Goal: Task Accomplishment & Management: Use online tool/utility

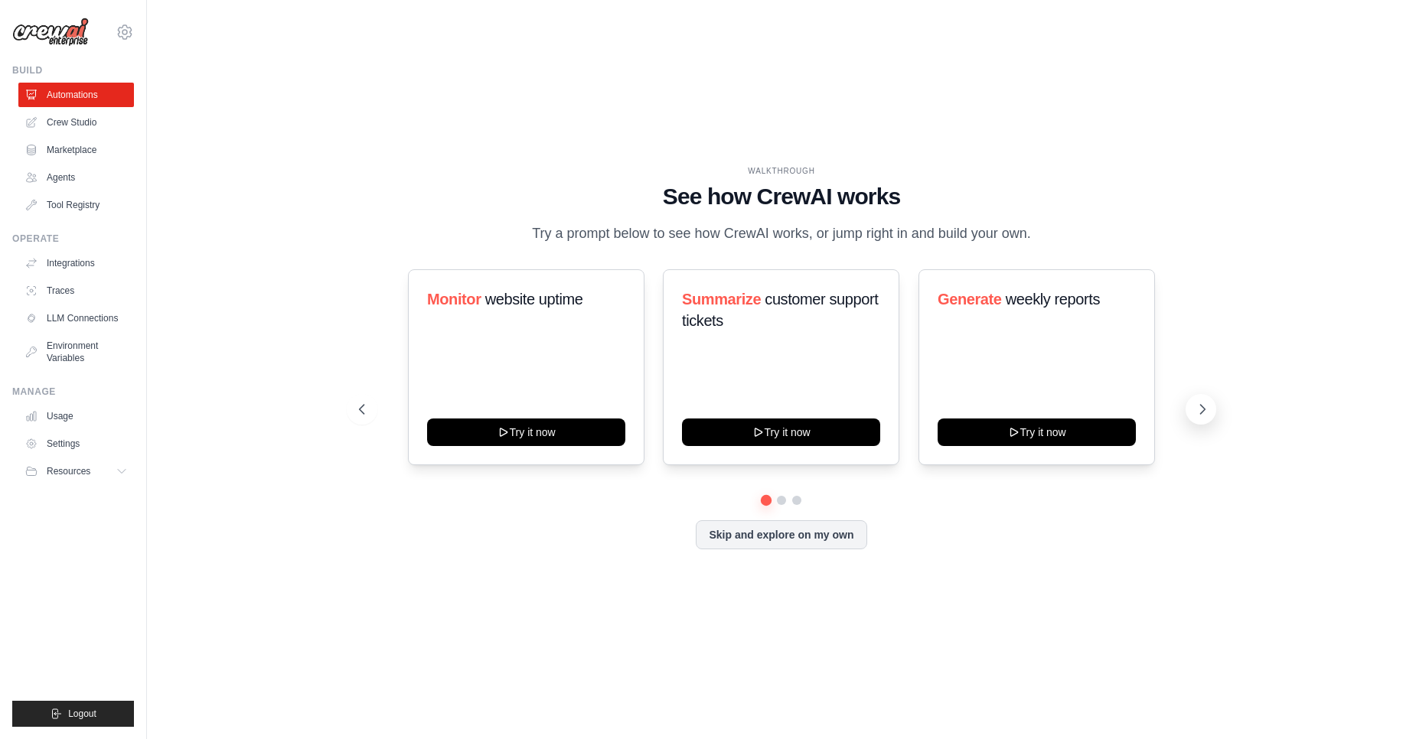
click at [1215, 408] on button at bounding box center [1201, 409] width 31 height 31
click at [998, 373] on div "Score inbound leads Try it now" at bounding box center [1037, 367] width 237 height 196
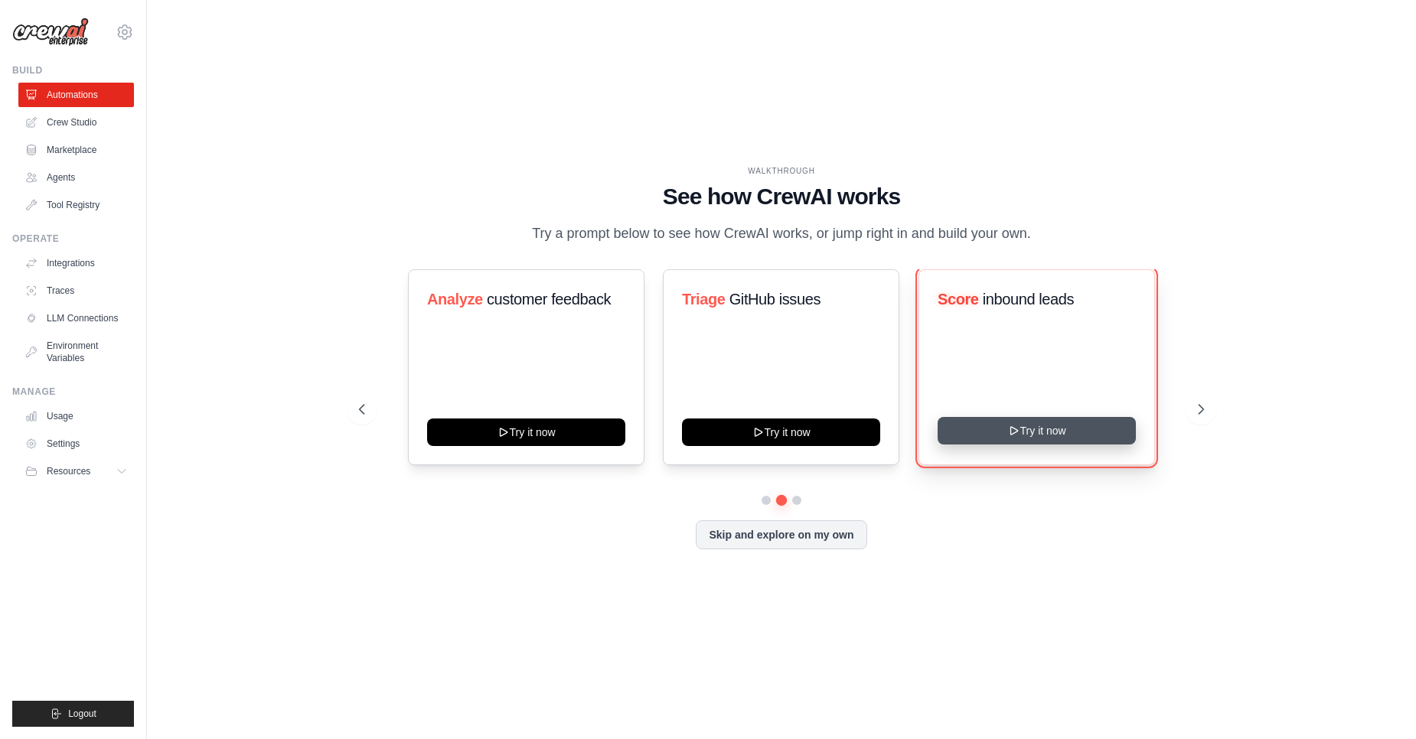
click at [1012, 427] on icon at bounding box center [1013, 431] width 7 height 8
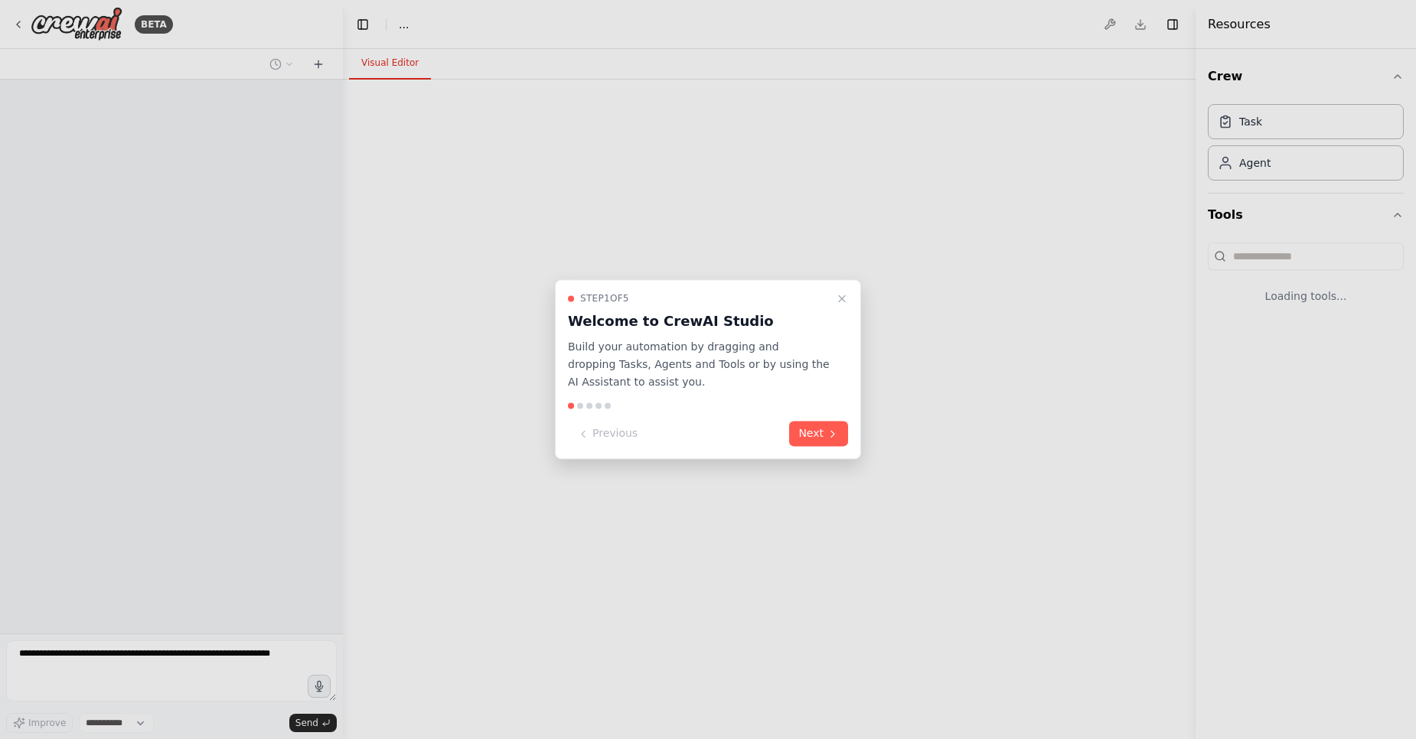
select select "****"
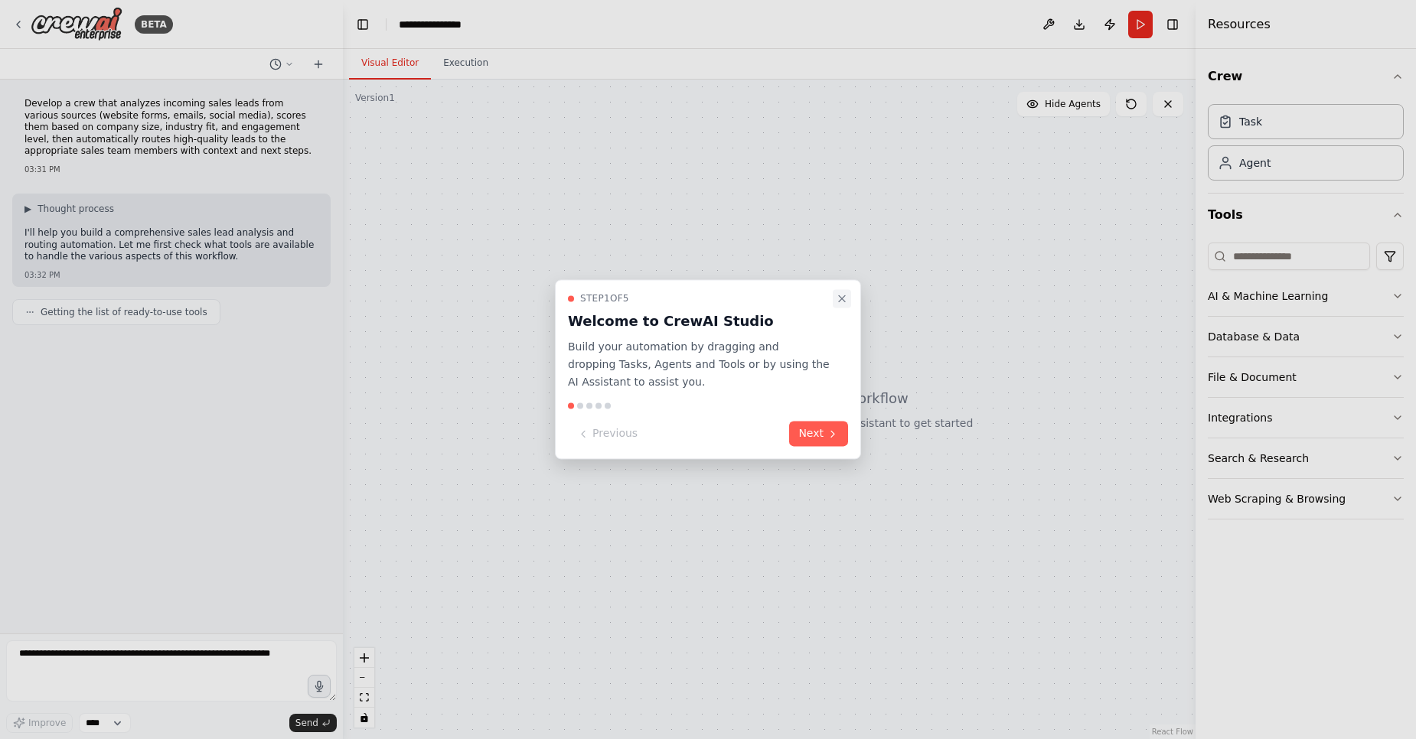
click at [846, 299] on icon "Close walkthrough" at bounding box center [842, 298] width 12 height 12
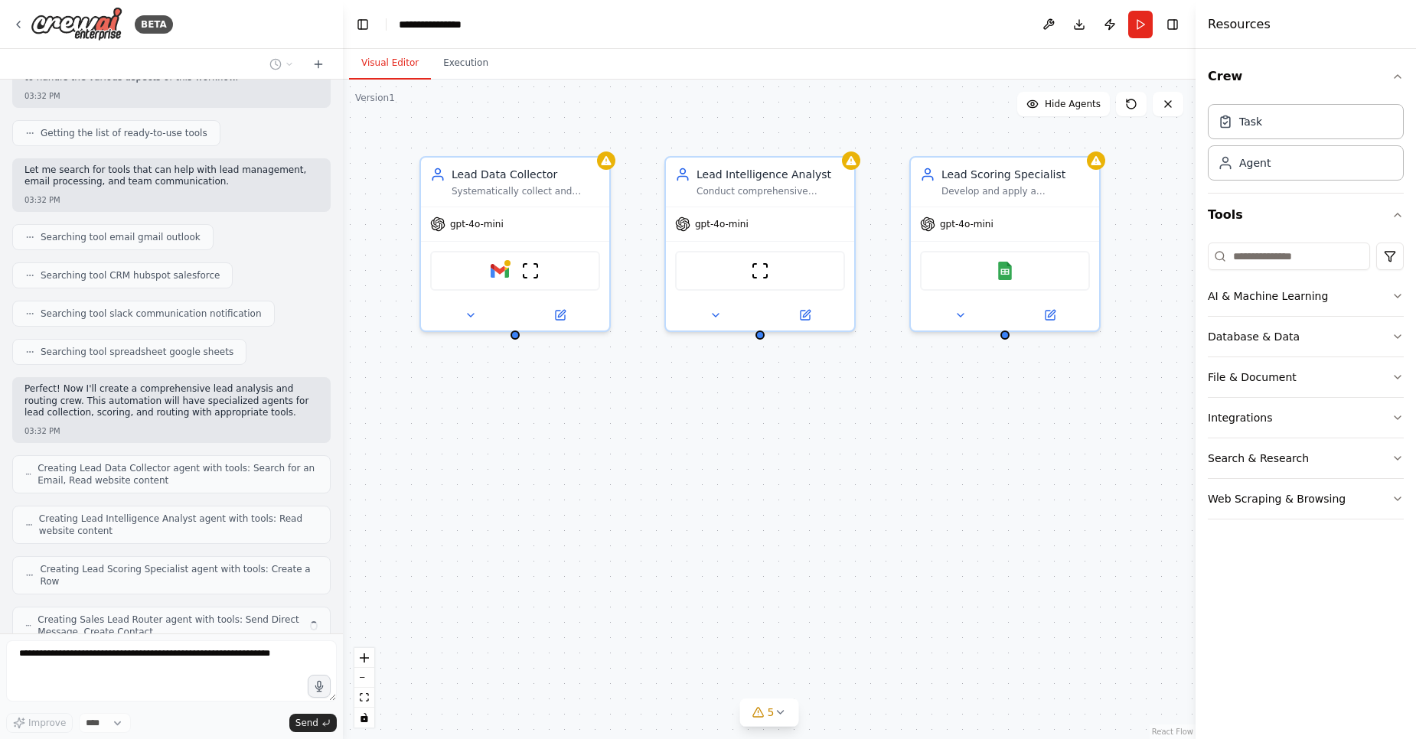
scroll to position [230, 0]
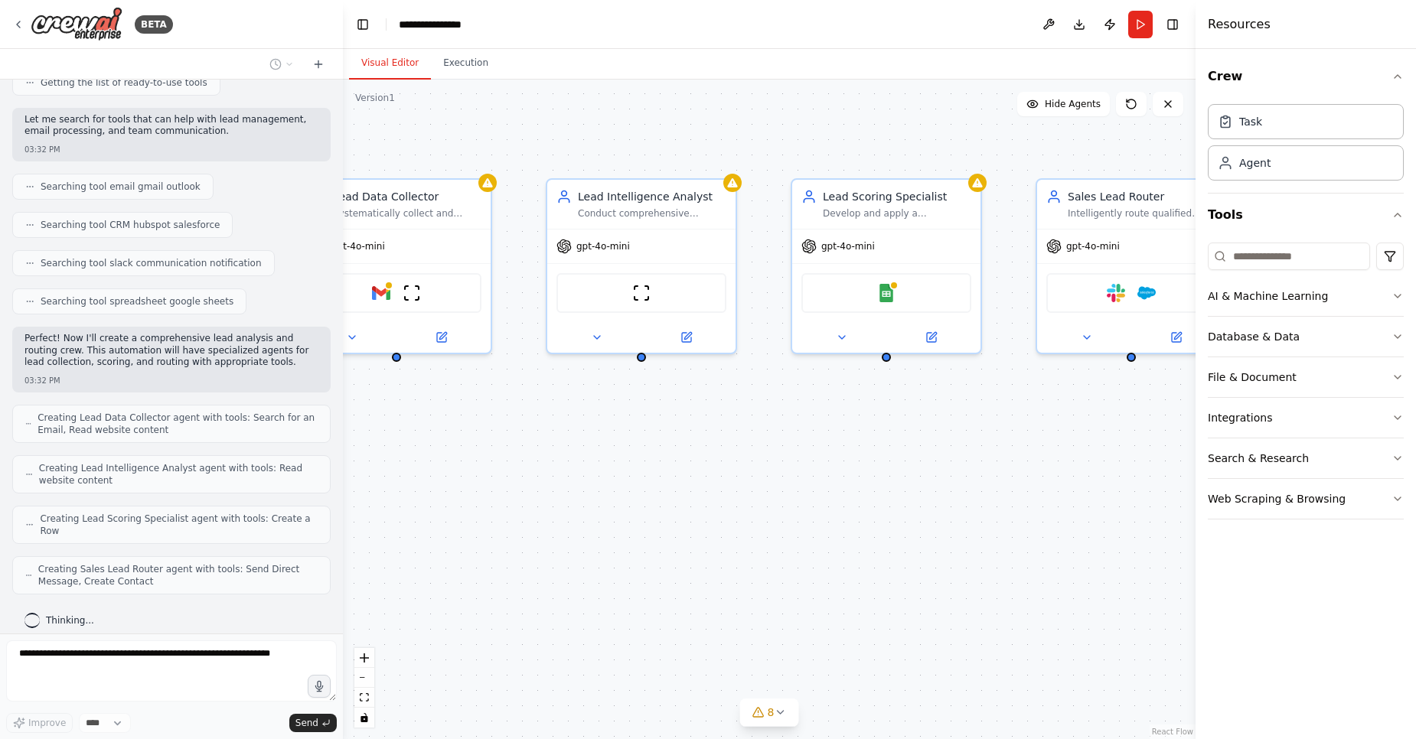
drag, startPoint x: 739, startPoint y: 497, endPoint x: 621, endPoint y: 519, distance: 120.7
click at [621, 519] on div "Lead Data Collector Systematically collect and consolidate incoming sales leads…" at bounding box center [769, 410] width 853 height 660
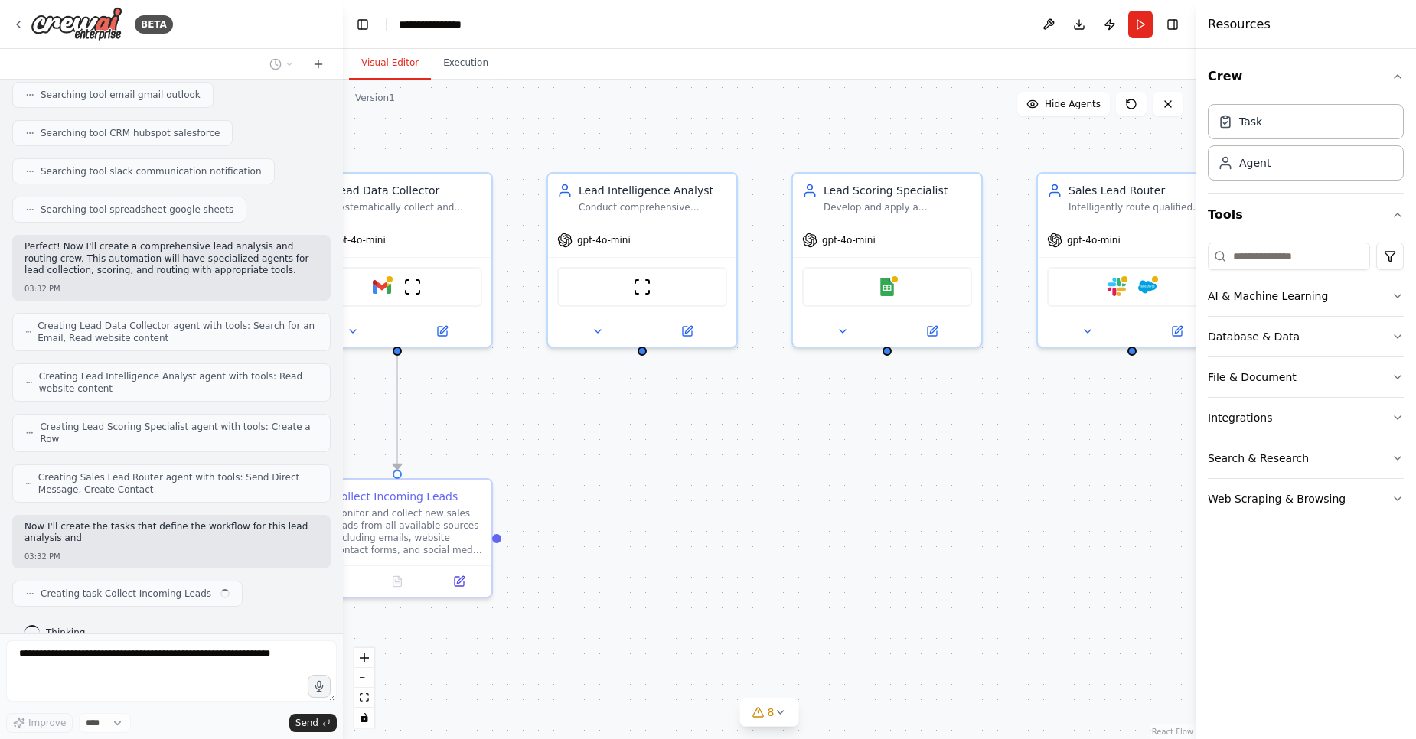
scroll to position [334, 0]
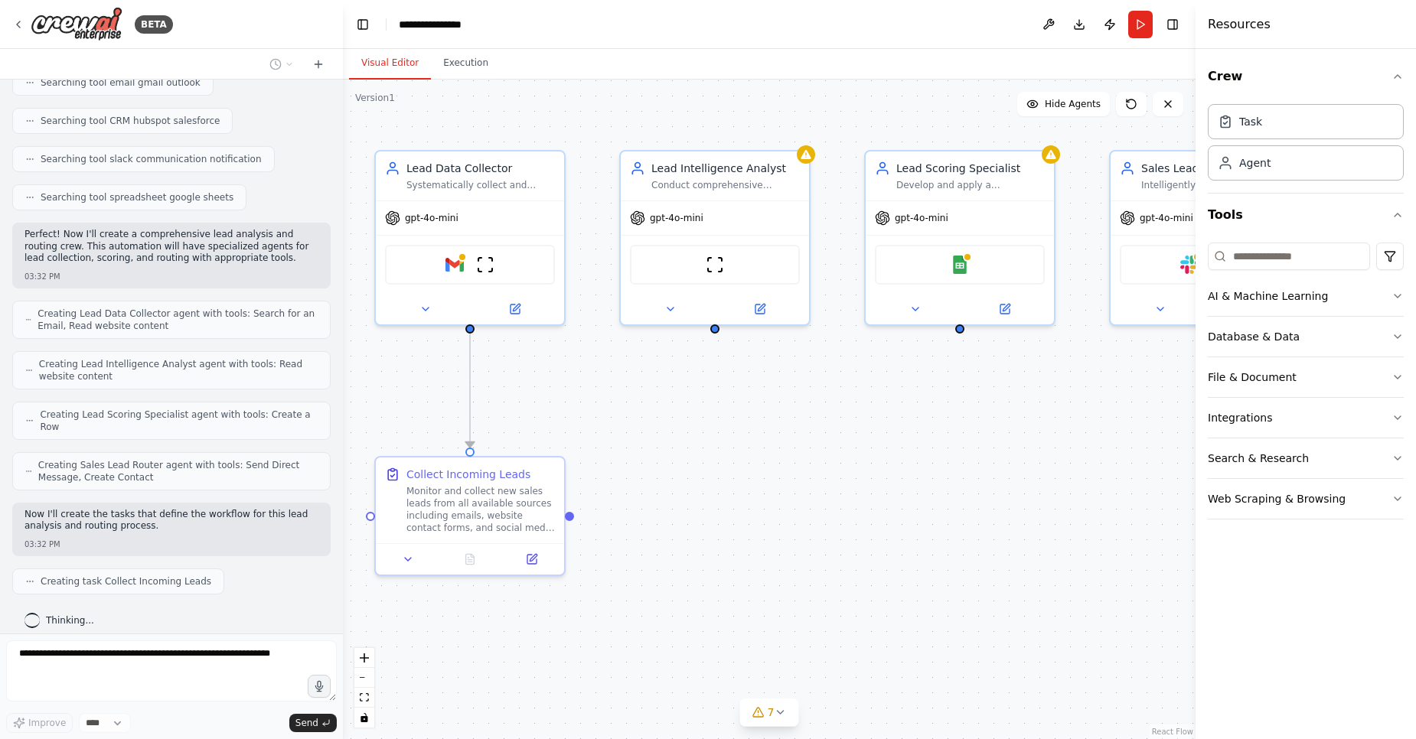
drag, startPoint x: 629, startPoint y: 511, endPoint x: 703, endPoint y: 483, distance: 78.7
click at [703, 483] on div ".deletable-edge-delete-btn { width: 20px; height: 20px; border: 0px solid #ffff…" at bounding box center [769, 410] width 853 height 660
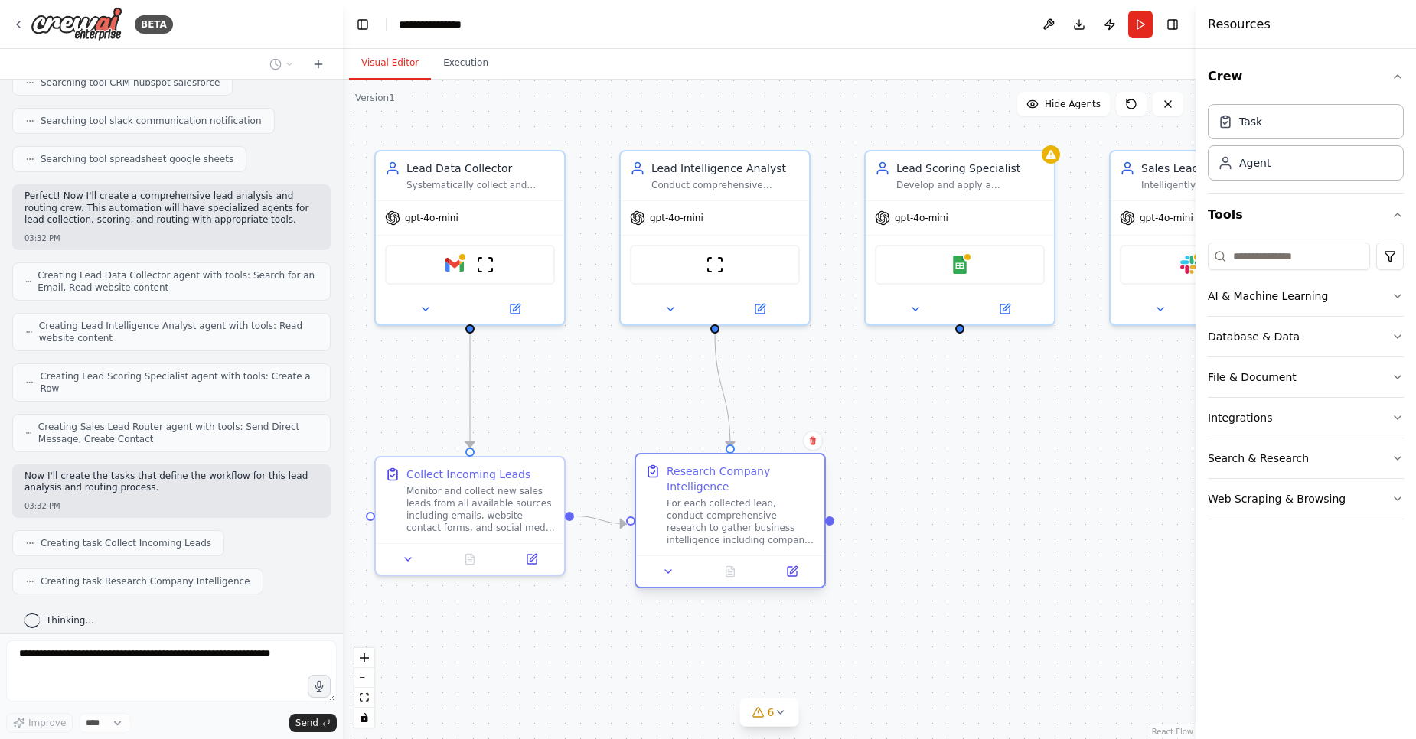
scroll to position [410, 0]
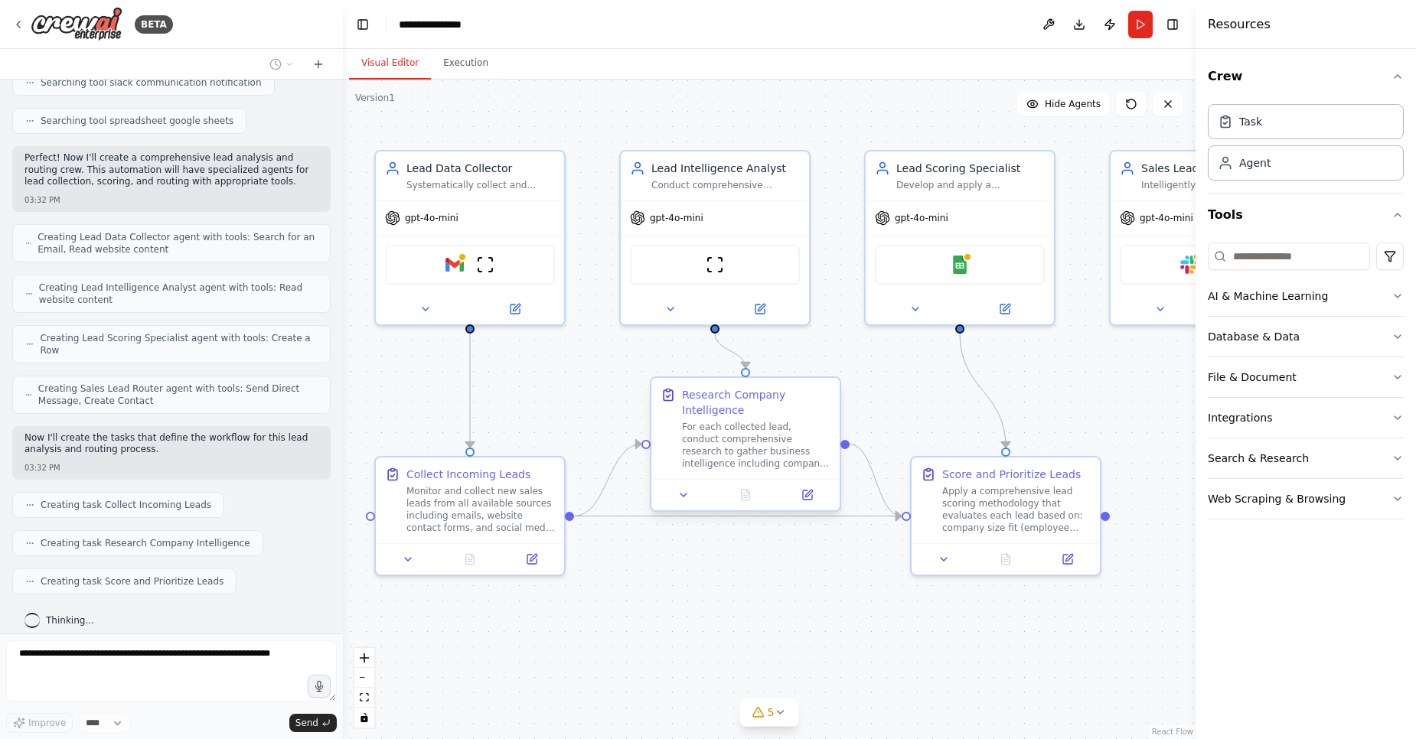
drag, startPoint x: 703, startPoint y: 483, endPoint x: 705, endPoint y: 402, distance: 81.2
click at [705, 402] on div "Research Company Intelligence" at bounding box center [756, 402] width 148 height 31
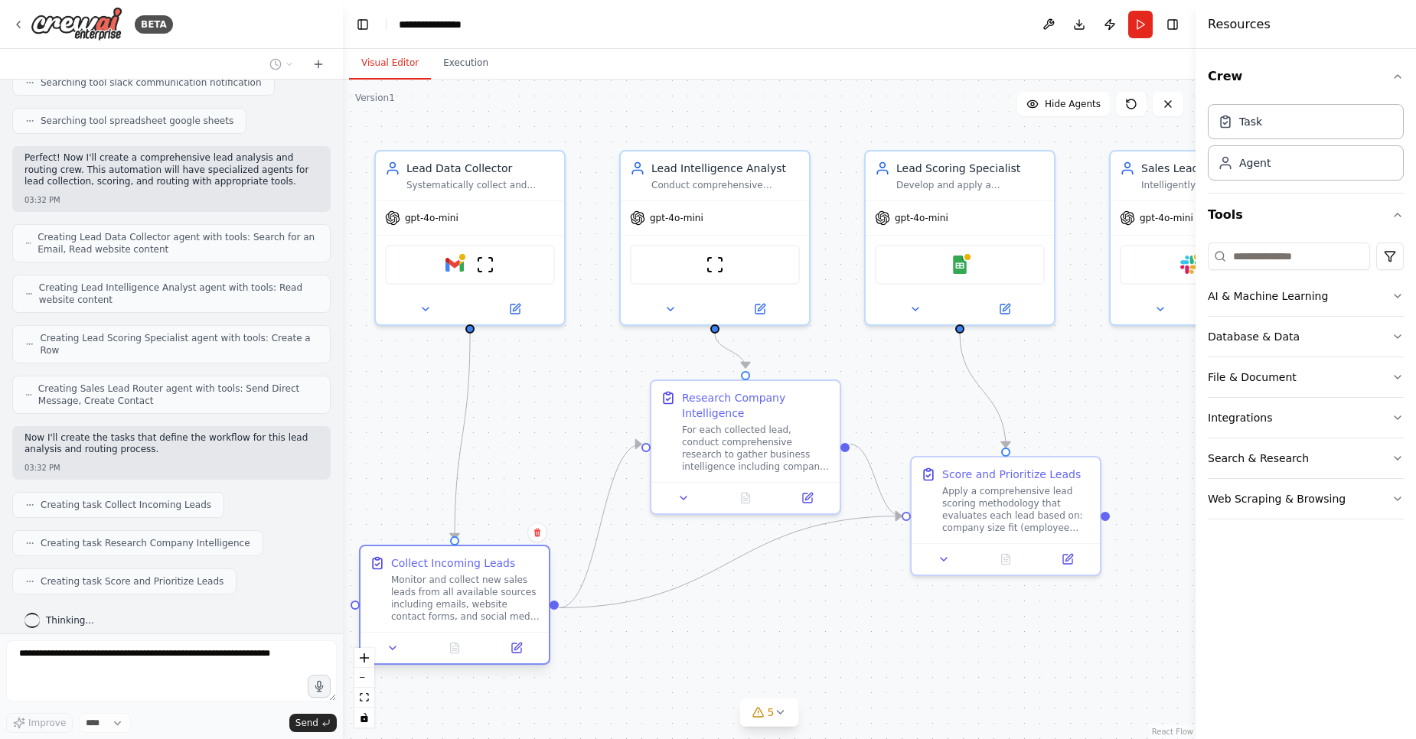
drag, startPoint x: 462, startPoint y: 511, endPoint x: 446, endPoint y: 599, distance: 89.3
click at [446, 599] on div "Monitor and collect new sales leads from all available sources including emails…" at bounding box center [465, 598] width 148 height 49
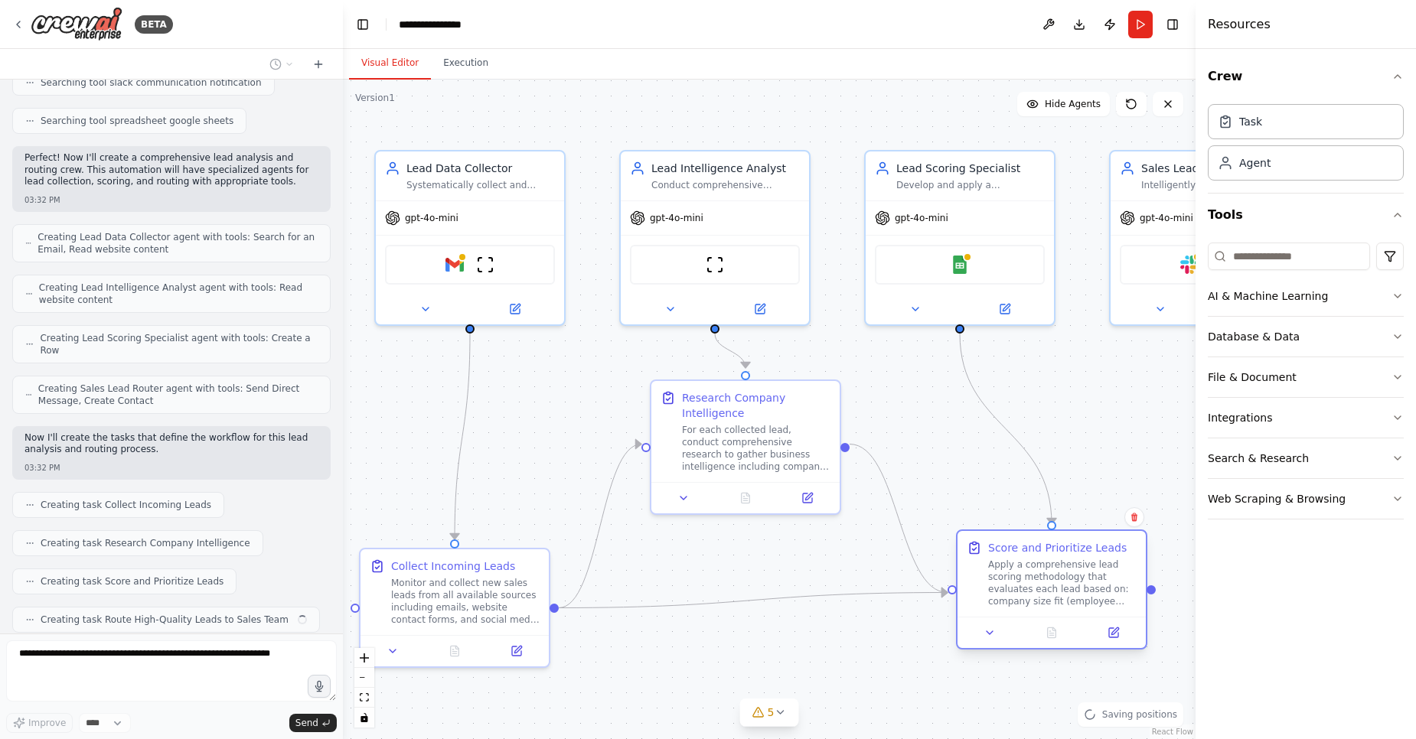
scroll to position [449, 0]
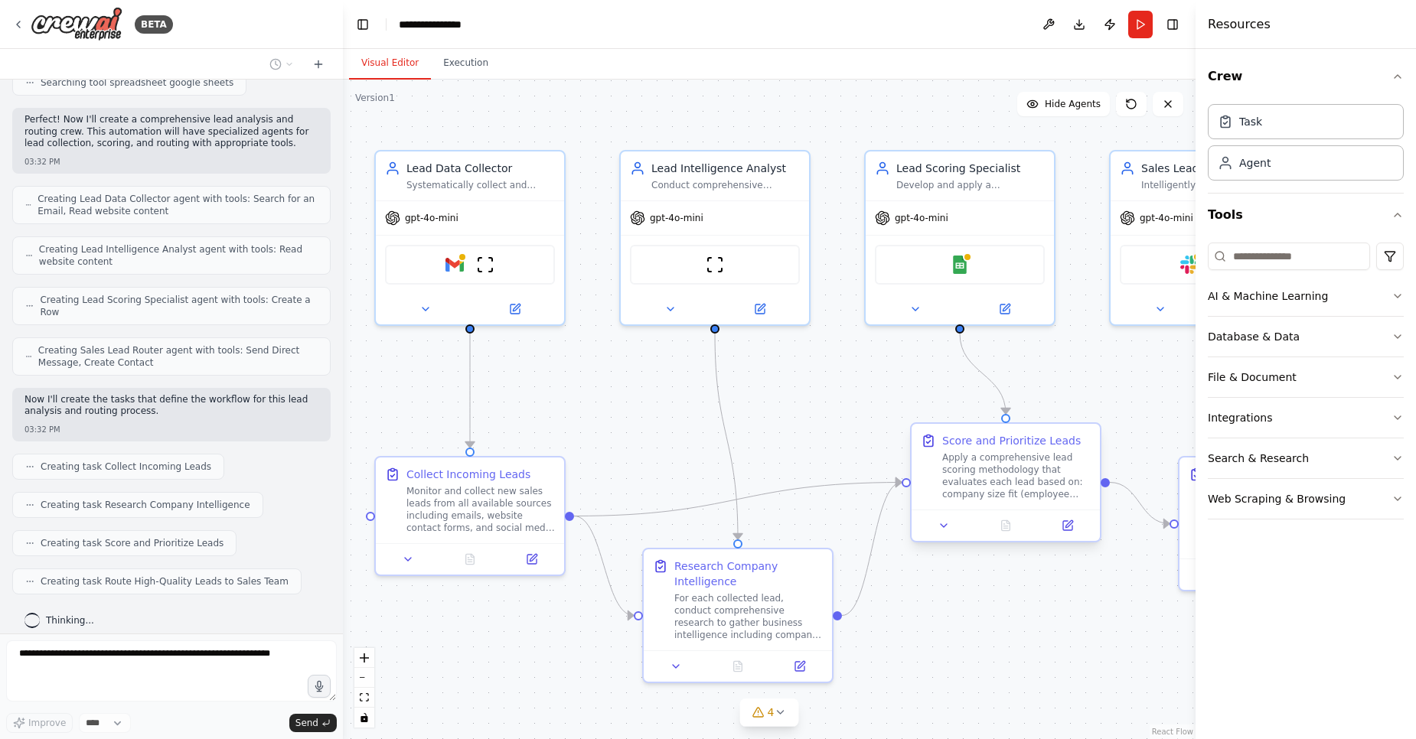
drag, startPoint x: 996, startPoint y: 491, endPoint x: 990, endPoint y: 454, distance: 37.9
click at [990, 454] on div "Apply a comprehensive lead scoring methodology that evaluates each lead based o…" at bounding box center [1016, 476] width 148 height 49
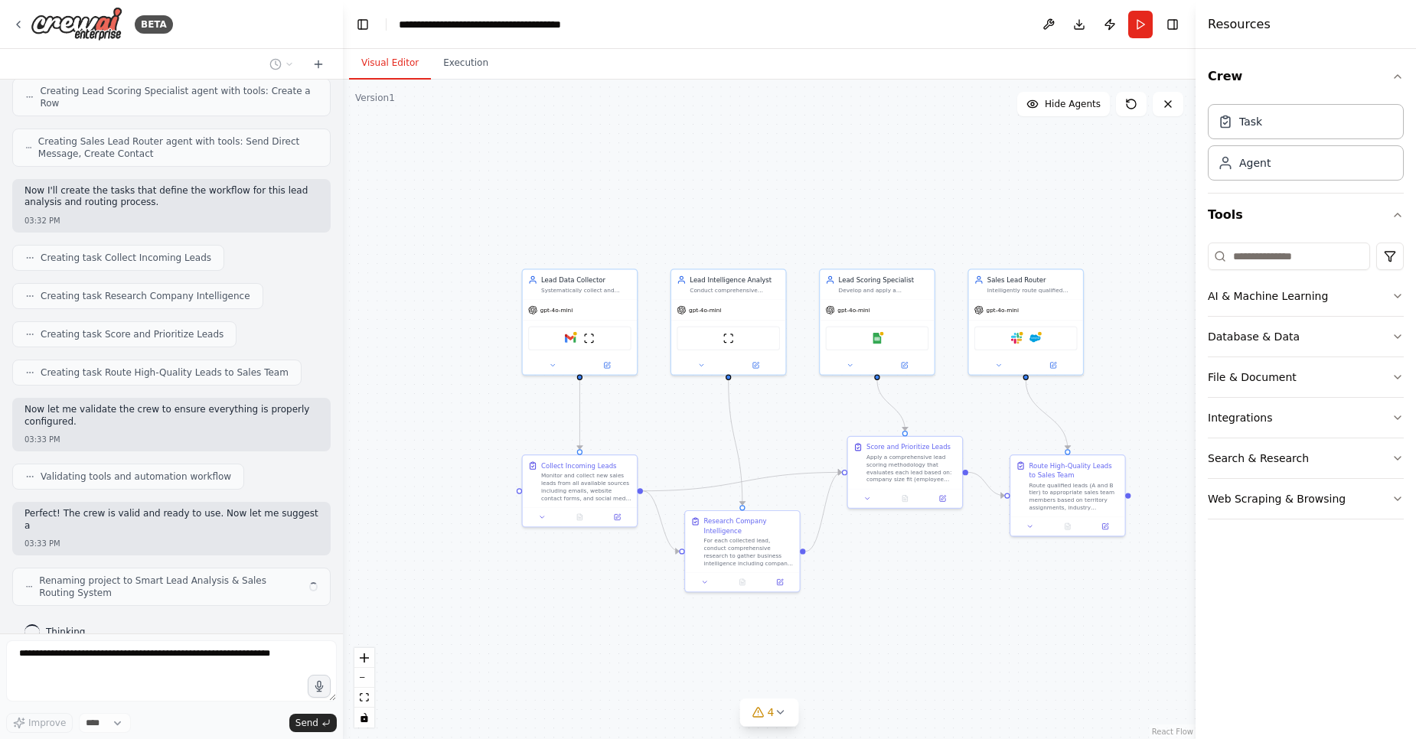
scroll to position [669, 0]
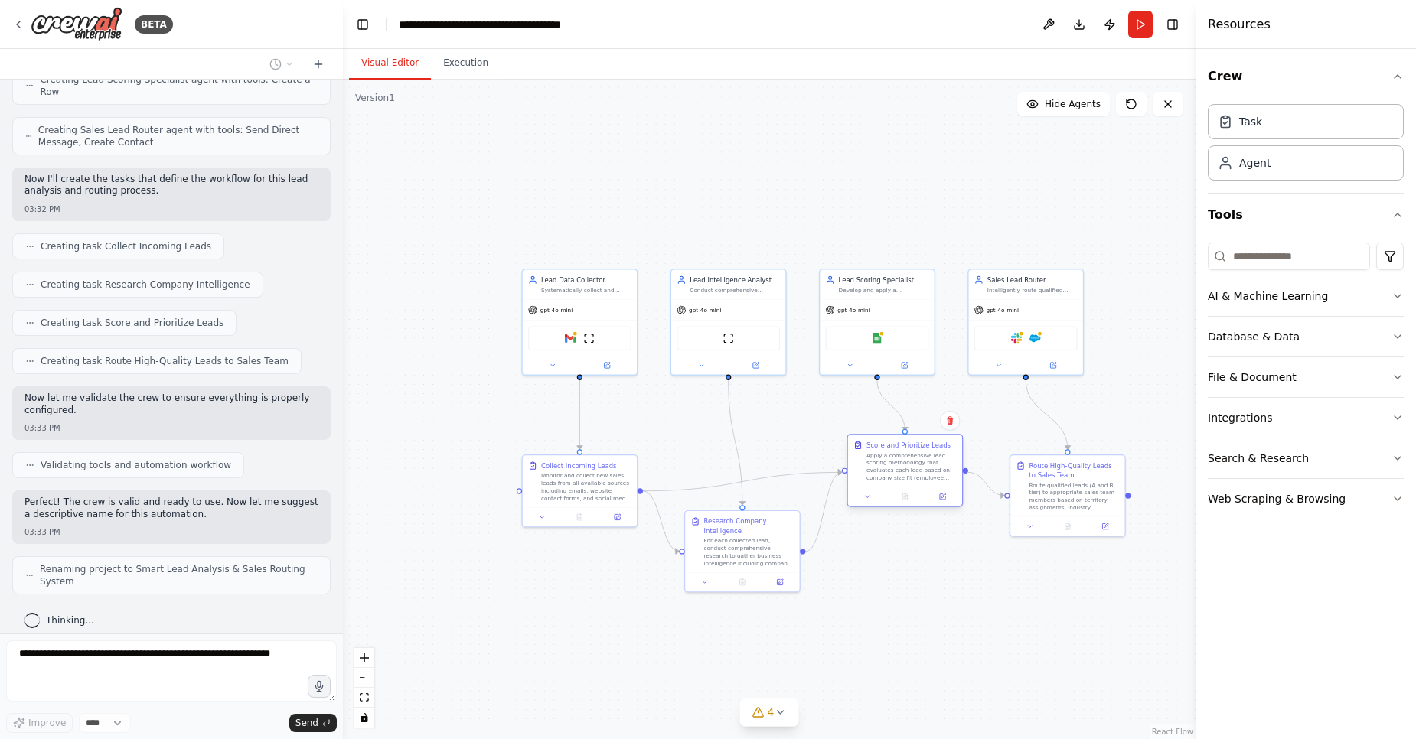
click at [892, 449] on div "Score and Prioritize Leads" at bounding box center [908, 445] width 84 height 9
drag, startPoint x: 1045, startPoint y: 484, endPoint x: 1039, endPoint y: 475, distance: 10.4
click at [1039, 475] on div "Route qualified leads (A and B tier) to appropriate sales team members based on…" at bounding box center [1069, 486] width 90 height 30
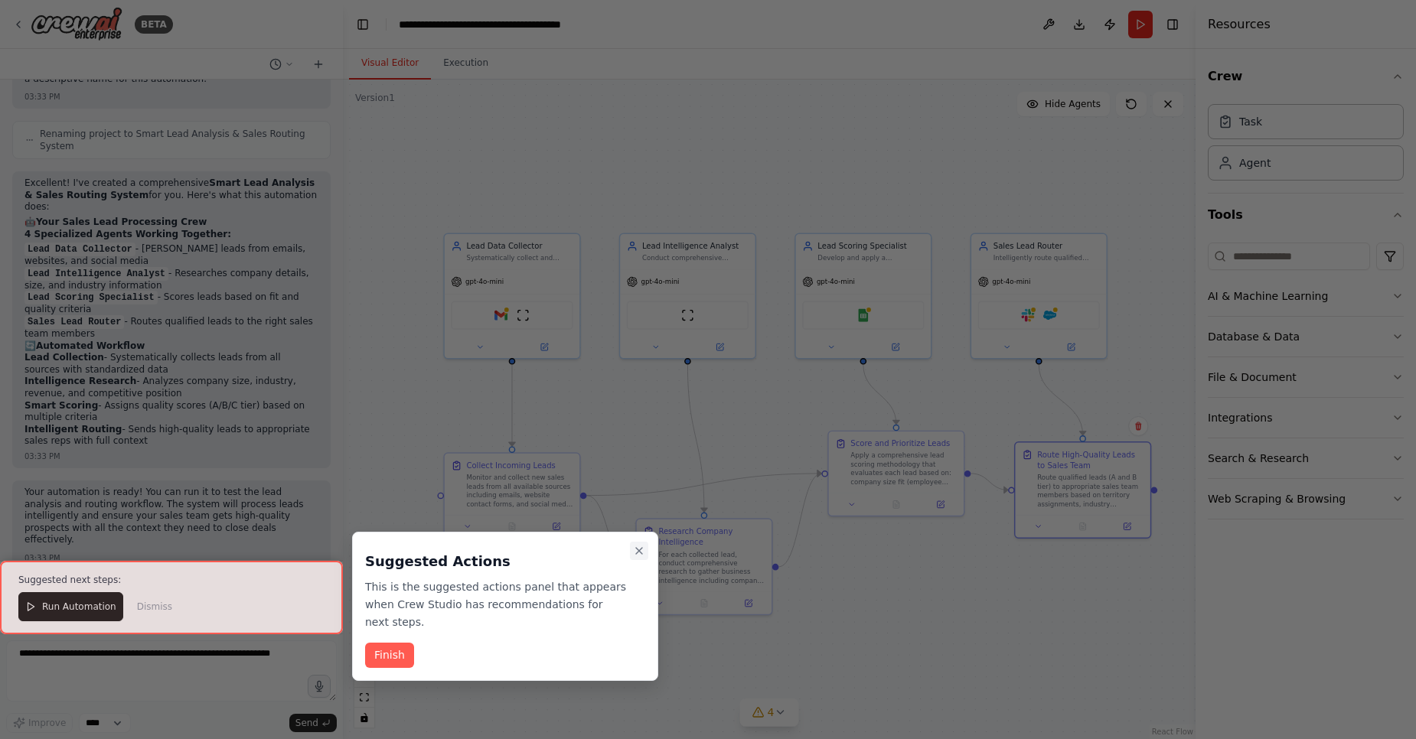
click at [642, 557] on button "Close walkthrough" at bounding box center [639, 551] width 18 height 18
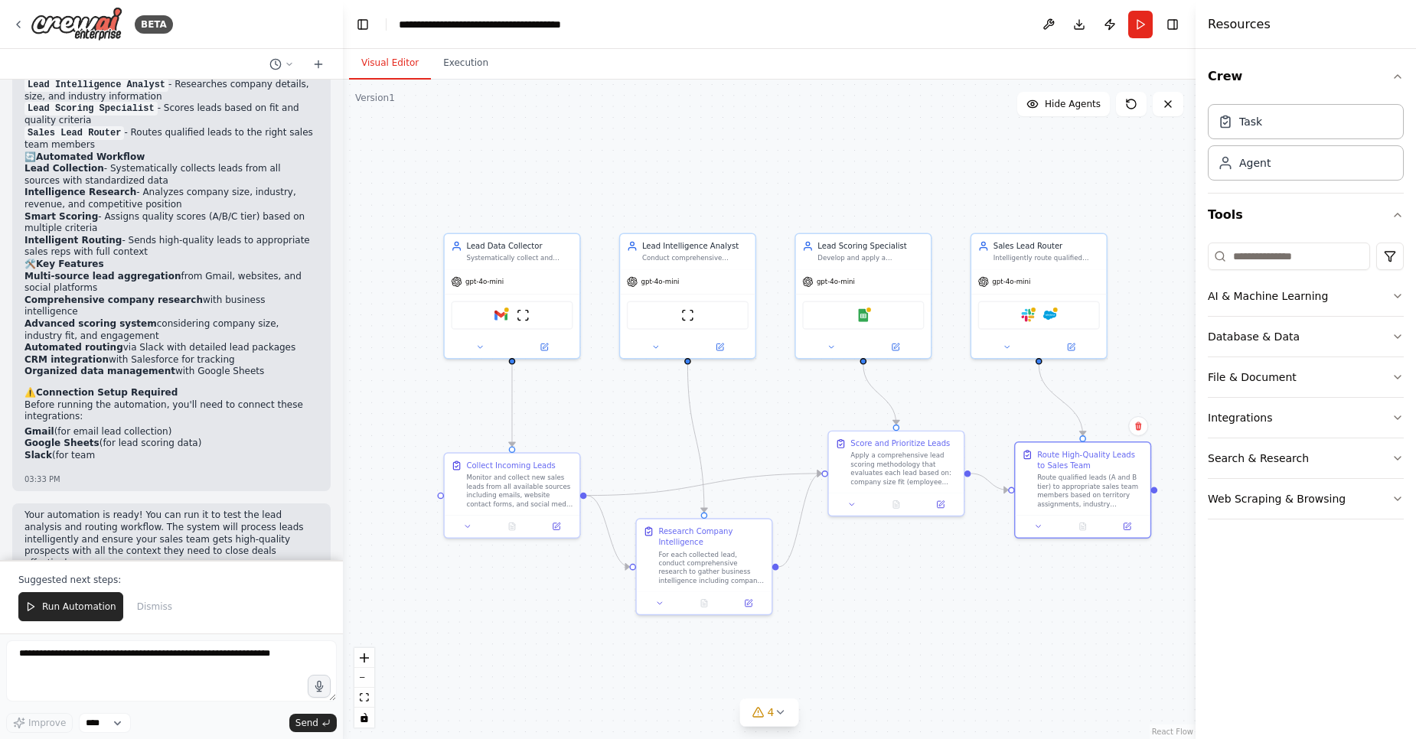
scroll to position [1305, 0]
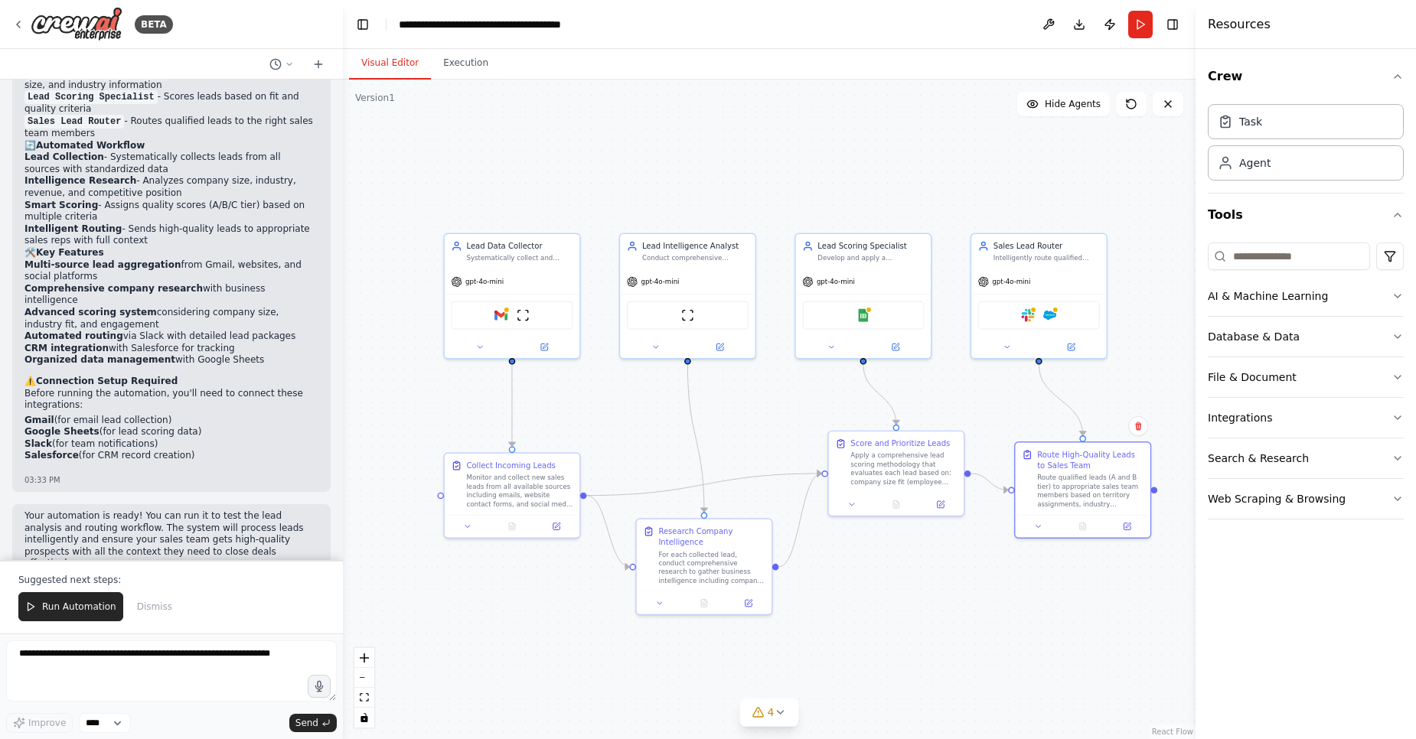
click at [100, 388] on p "Before running the automation, you'll need to connect these integrations:" at bounding box center [171, 400] width 294 height 24
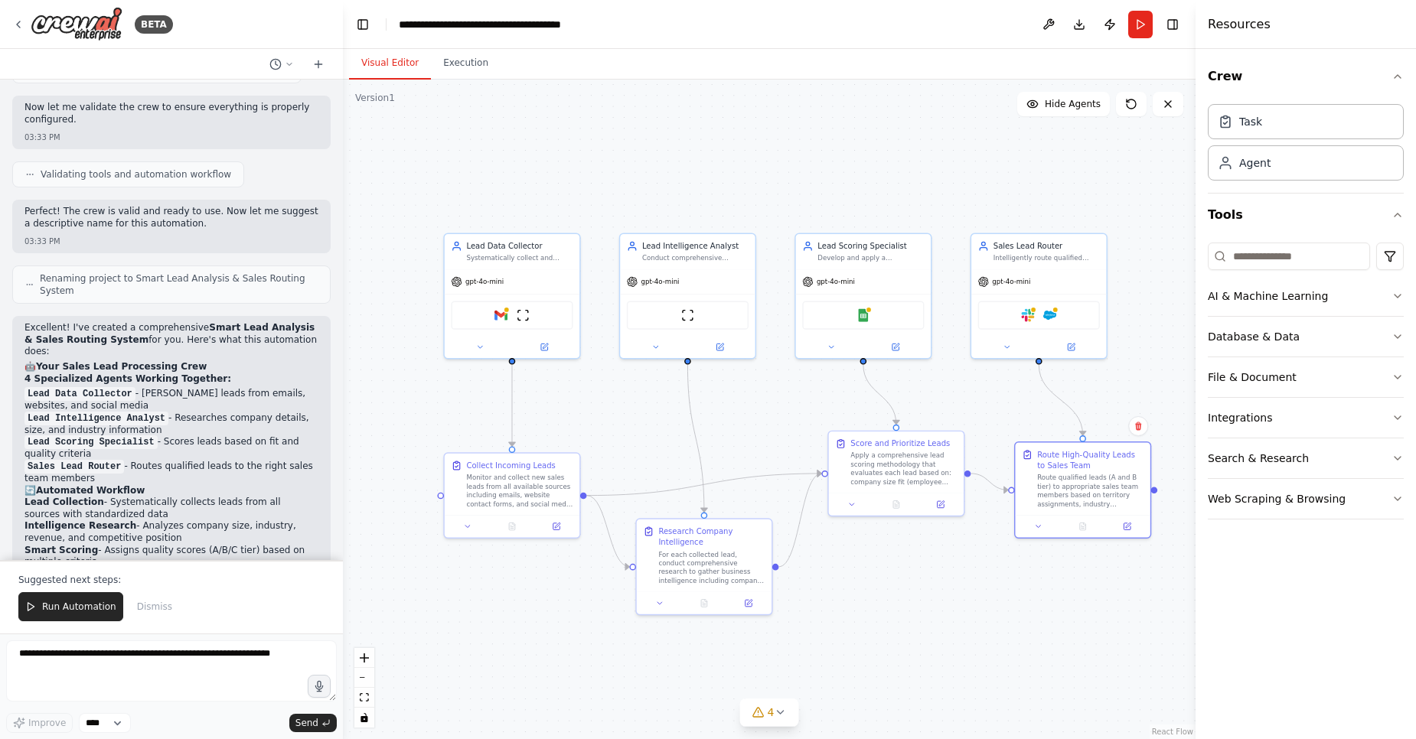
scroll to position [938, 0]
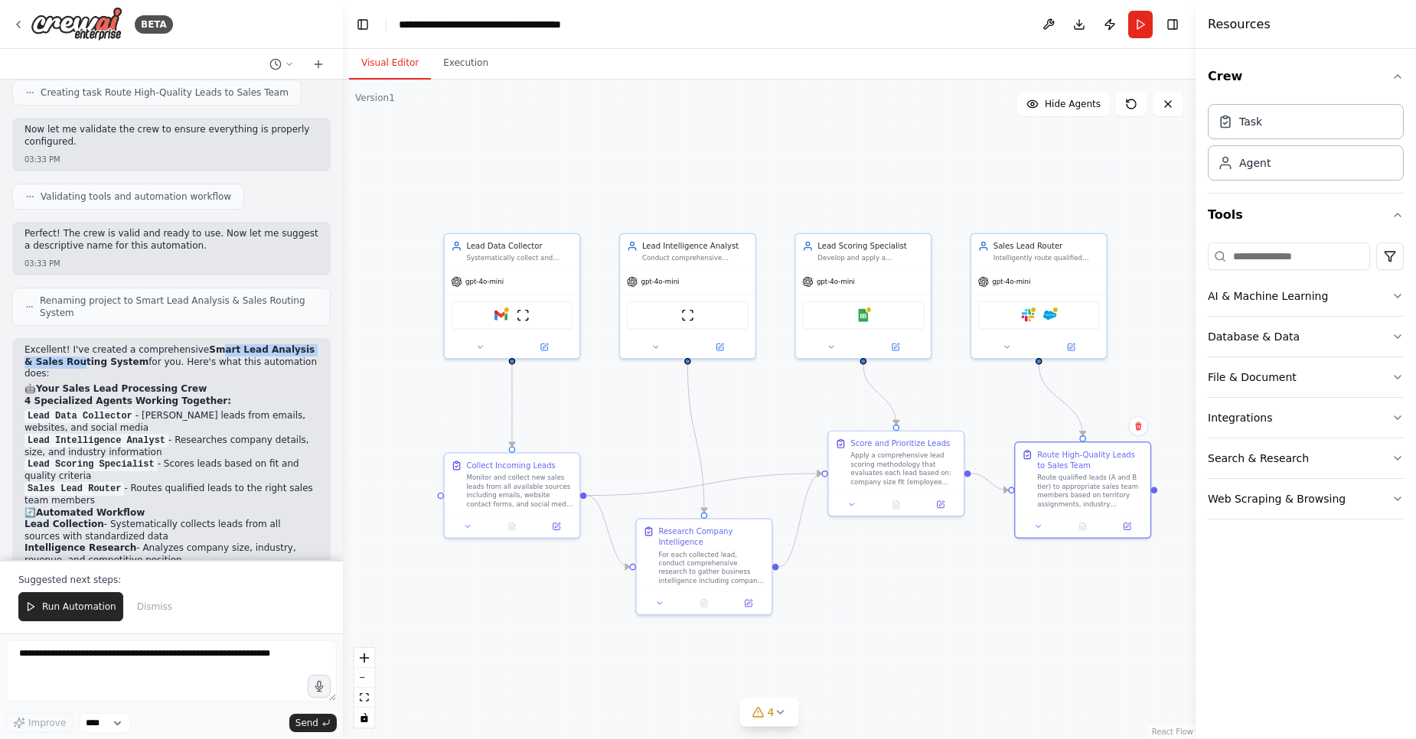
drag, startPoint x: 66, startPoint y: 347, endPoint x: 205, endPoint y: 334, distance: 139.8
click at [205, 344] on strong "Smart Lead Analysis & Sales Routing System" at bounding box center [169, 355] width 290 height 23
drag, startPoint x: 205, startPoint y: 334, endPoint x: 119, endPoint y: 351, distance: 87.2
click at [119, 351] on p "Excellent! I've created a comprehensive Smart Lead Analysis & Sales Routing Sys…" at bounding box center [171, 362] width 294 height 36
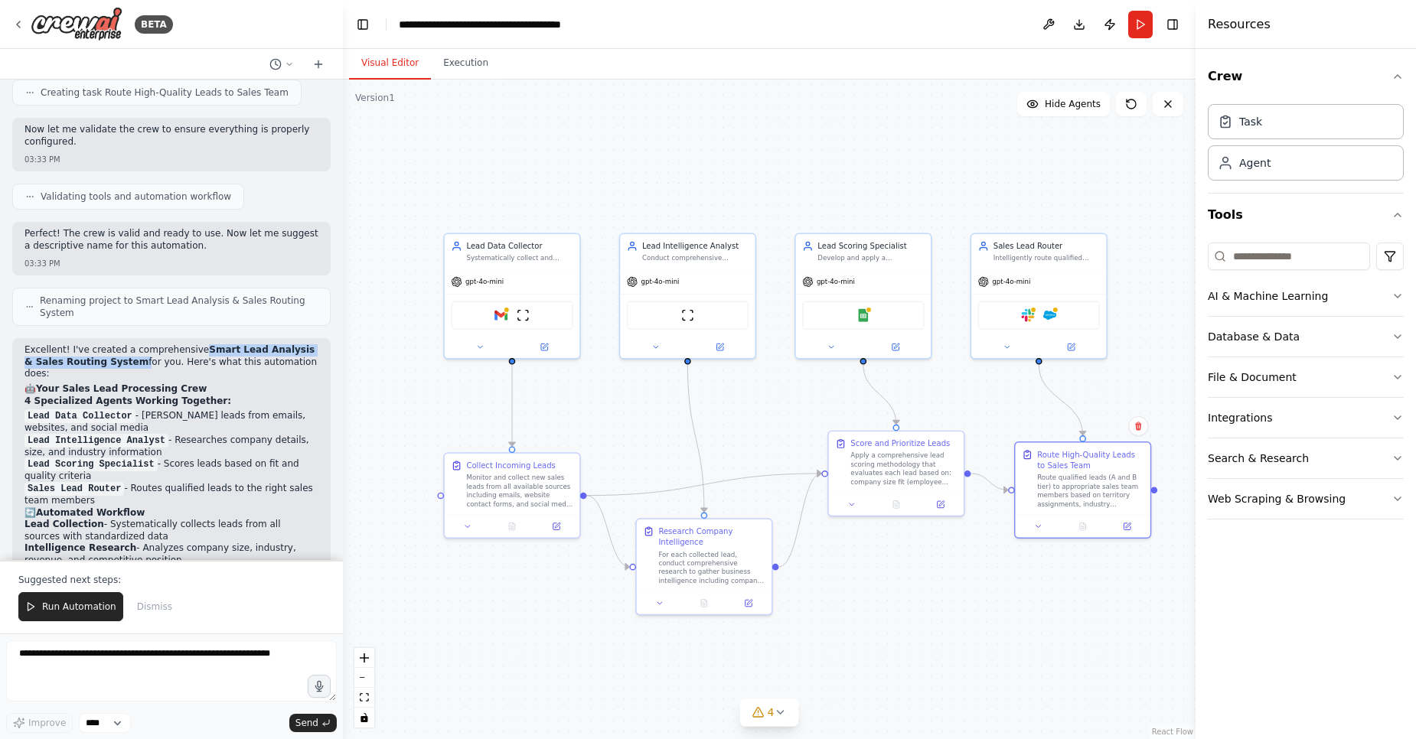
click at [119, 351] on p "Excellent! I've created a comprehensive Smart Lead Analysis & Sales Routing Sys…" at bounding box center [171, 362] width 294 height 36
drag, startPoint x: 119, startPoint y: 351, endPoint x: 241, endPoint y: 341, distance: 122.1
click at [241, 344] on p "Excellent! I've created a comprehensive Smart Lead Analysis & Sales Routing Sys…" at bounding box center [171, 362] width 294 height 36
click at [241, 344] on strong "Smart Lead Analysis & Sales Routing System" at bounding box center [169, 355] width 290 height 23
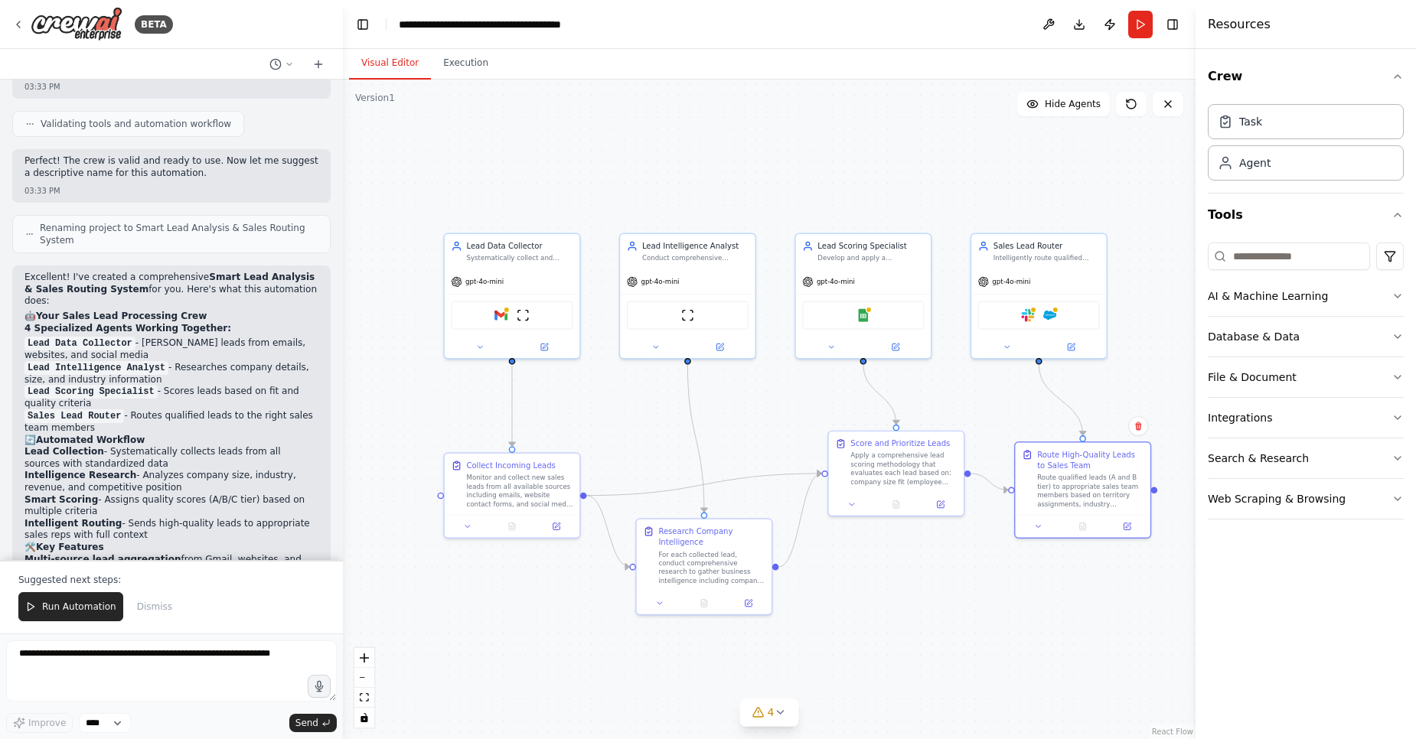
scroll to position [1030, 0]
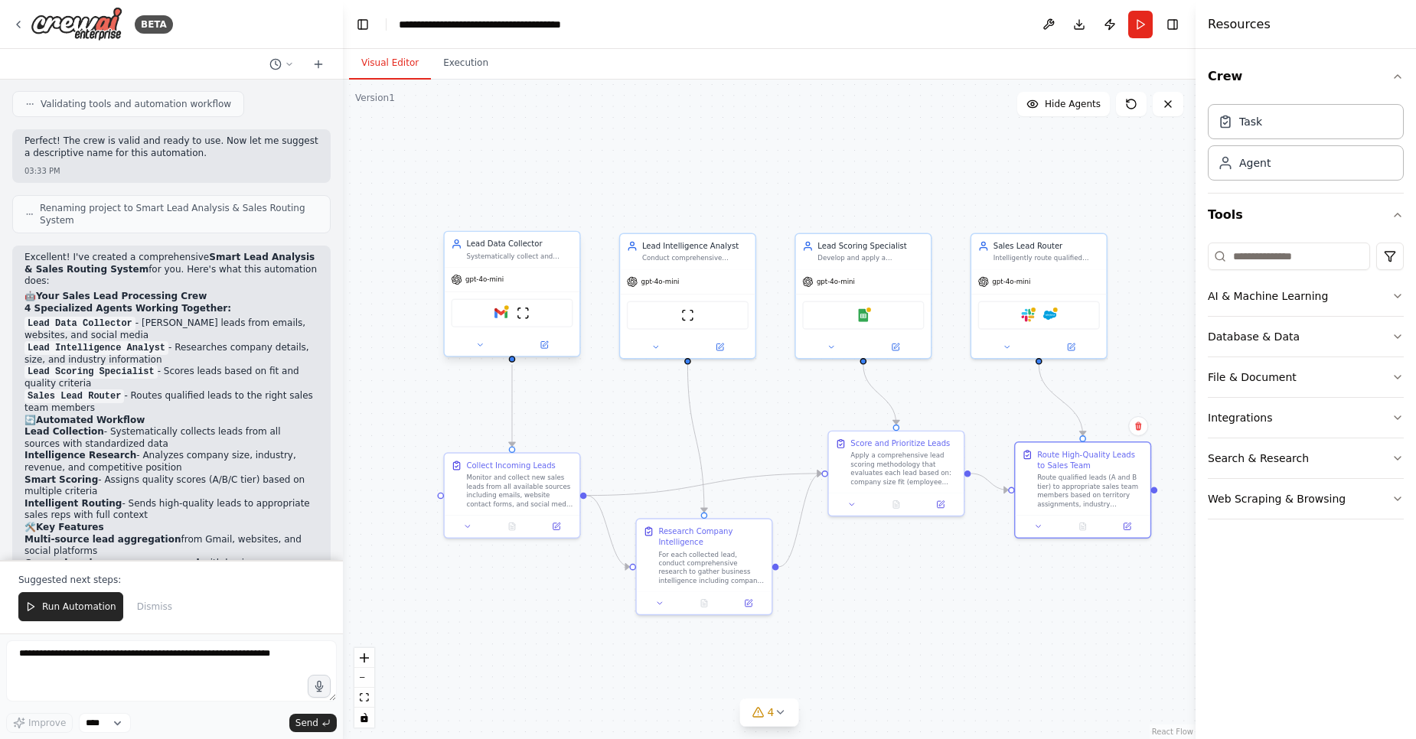
click at [459, 312] on div "Gmail ScrapeWebsiteTool" at bounding box center [512, 313] width 122 height 28
click at [514, 306] on div "Gmail ScrapeWebsiteTool" at bounding box center [512, 313] width 122 height 28
click at [501, 313] on img at bounding box center [500, 313] width 13 height 13
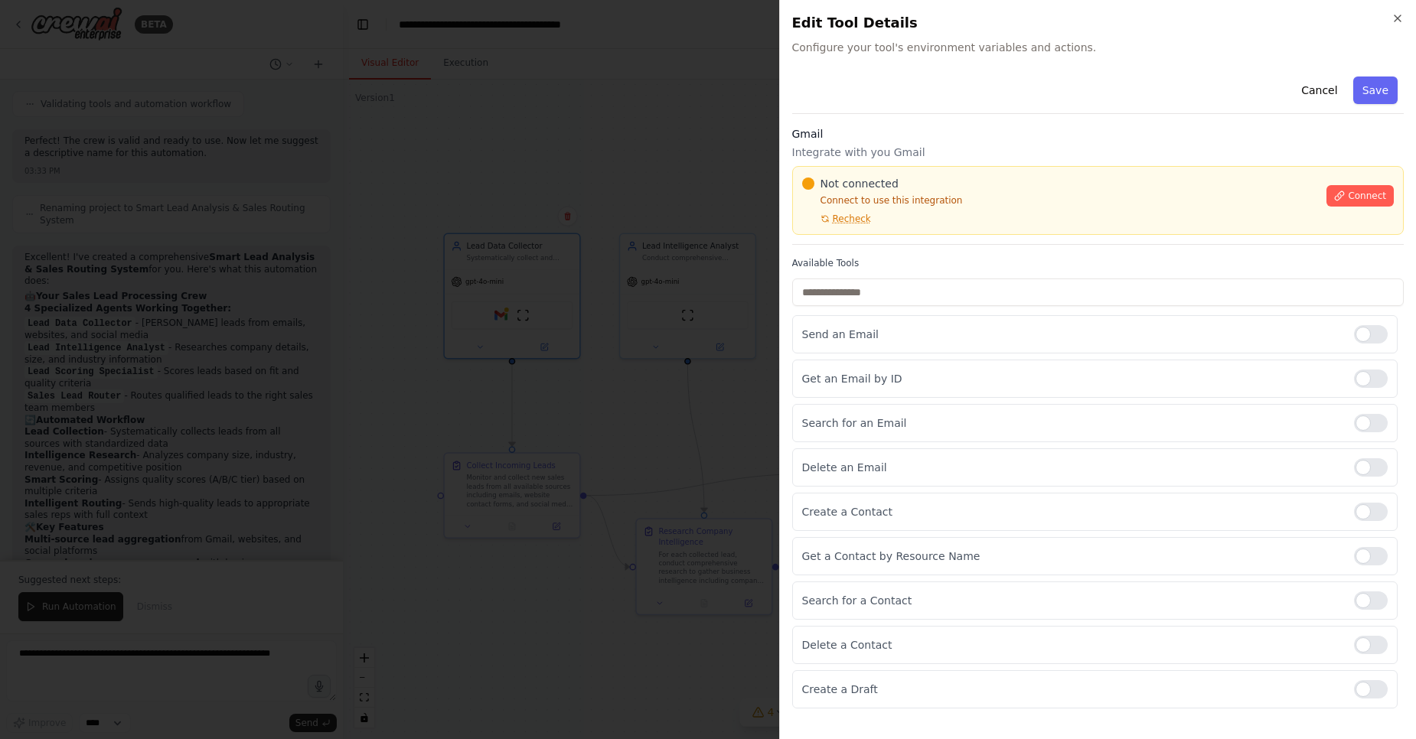
click at [659, 242] on div at bounding box center [708, 369] width 1416 height 739
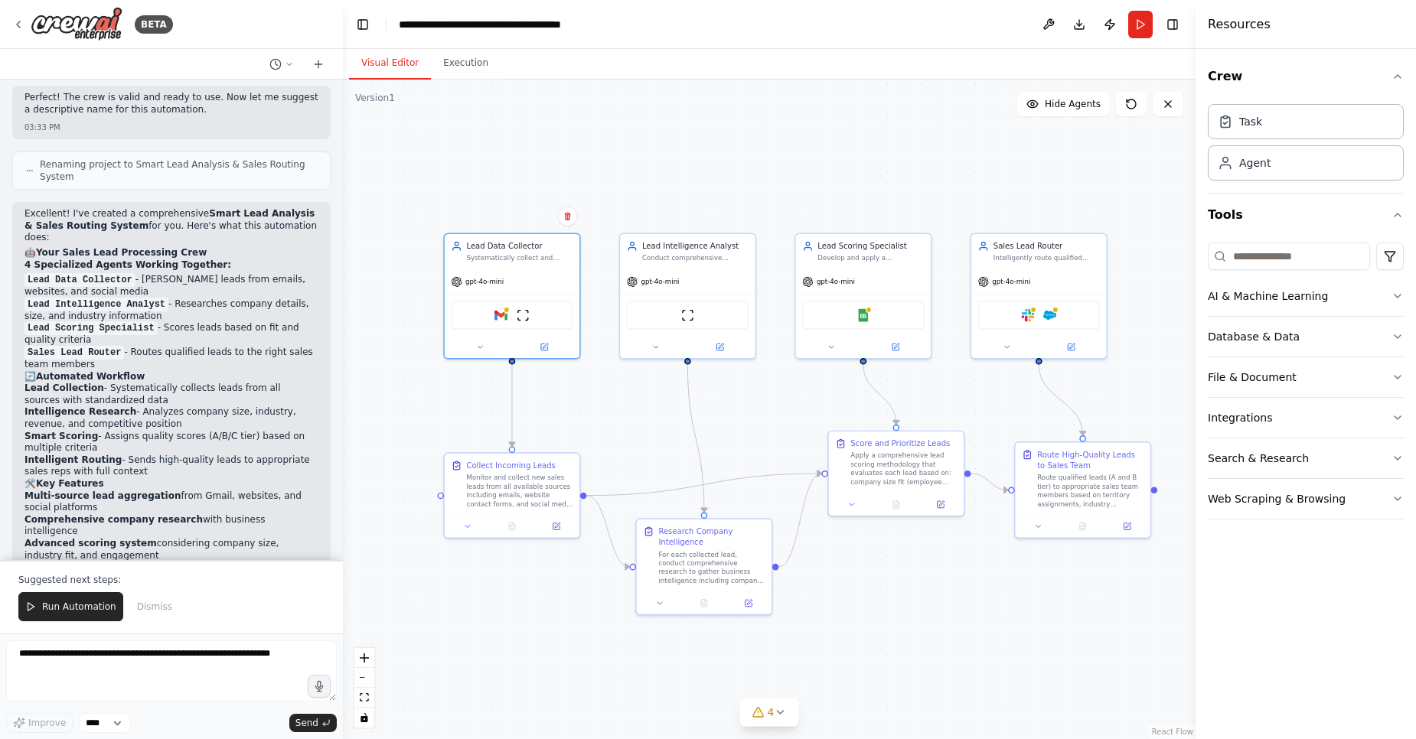
scroll to position [1111, 0]
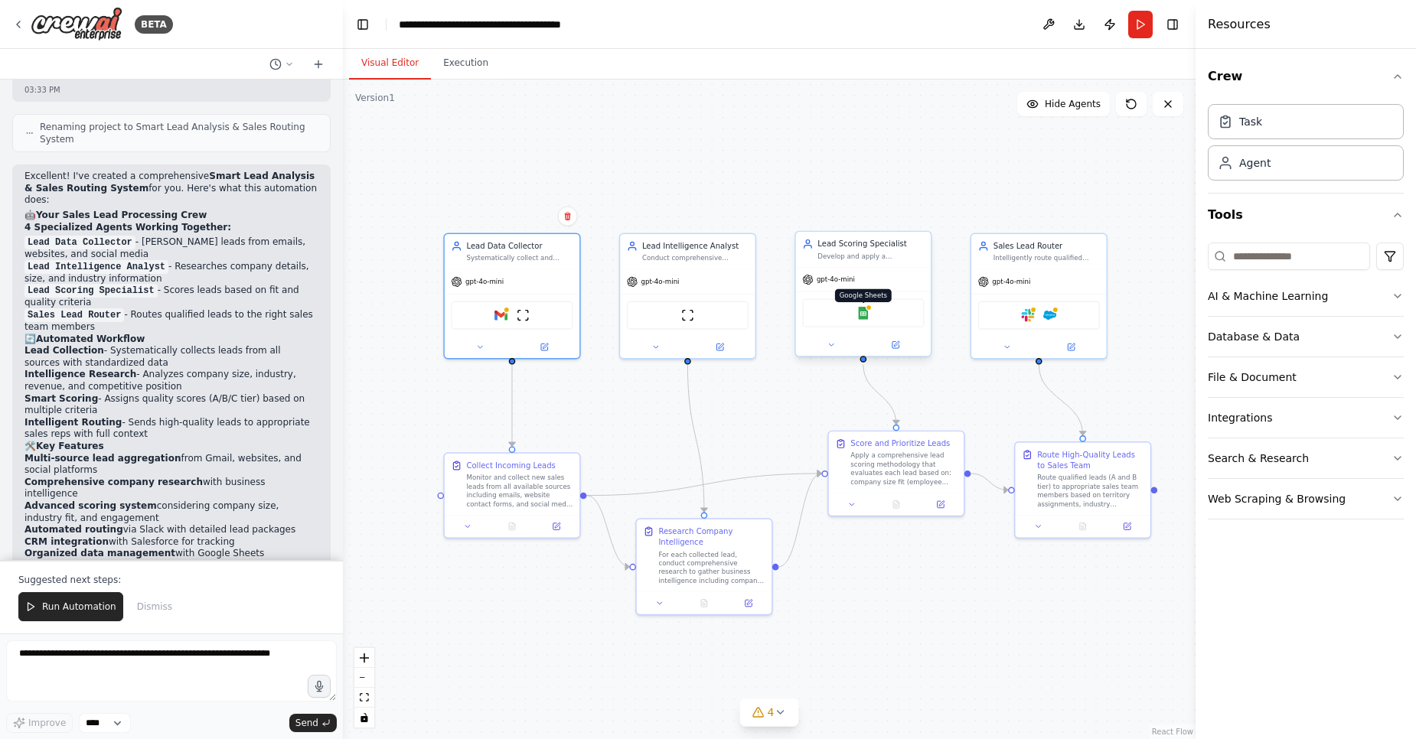
click at [860, 315] on img at bounding box center [863, 313] width 13 height 13
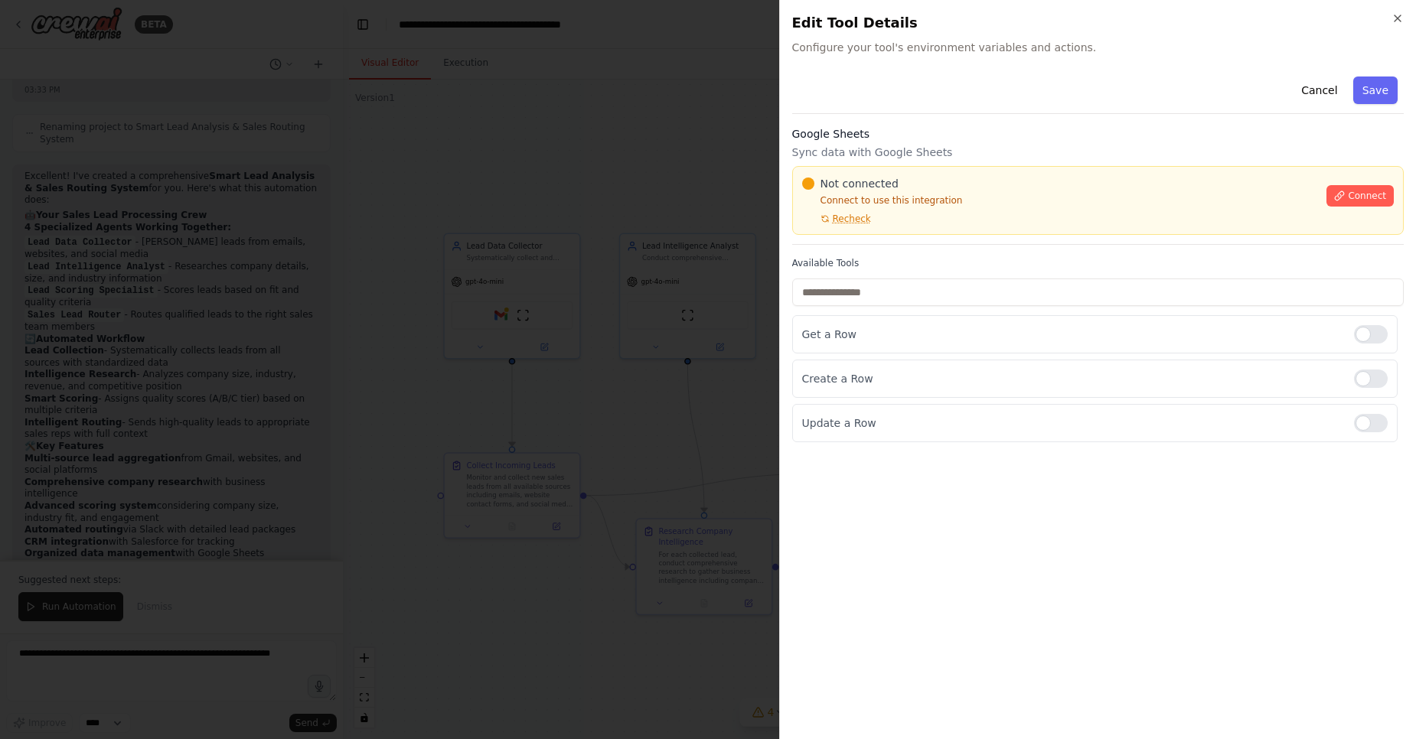
click at [683, 206] on div at bounding box center [708, 369] width 1416 height 739
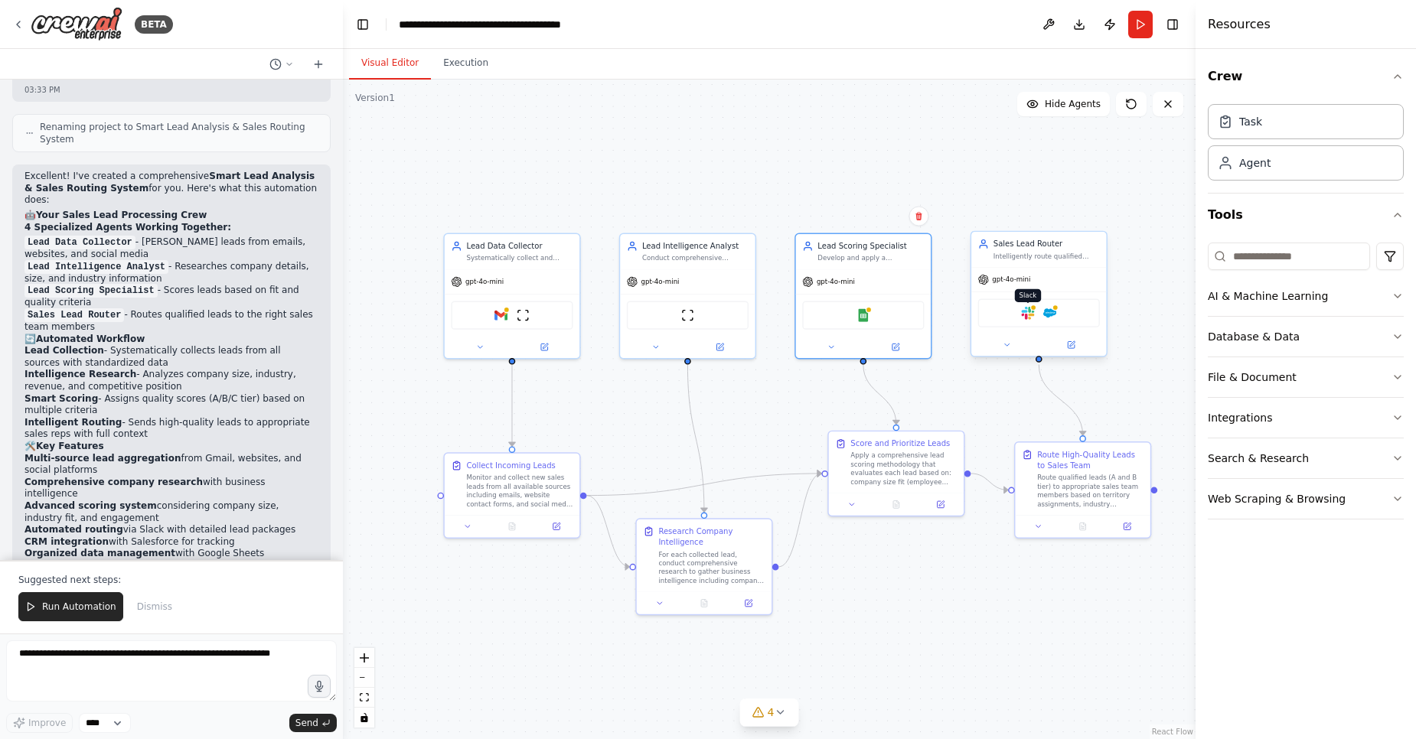
click at [1030, 313] on img at bounding box center [1027, 313] width 13 height 13
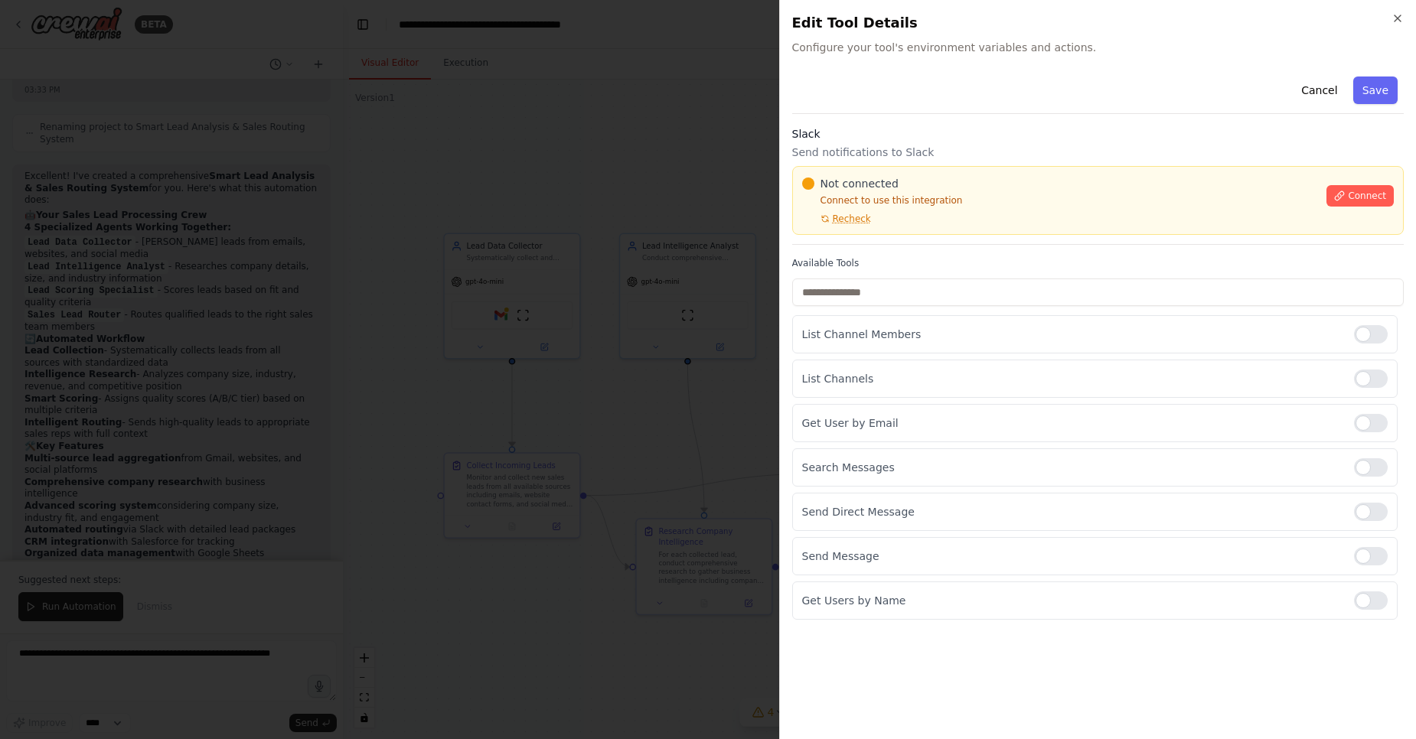
click at [672, 199] on div at bounding box center [708, 369] width 1416 height 739
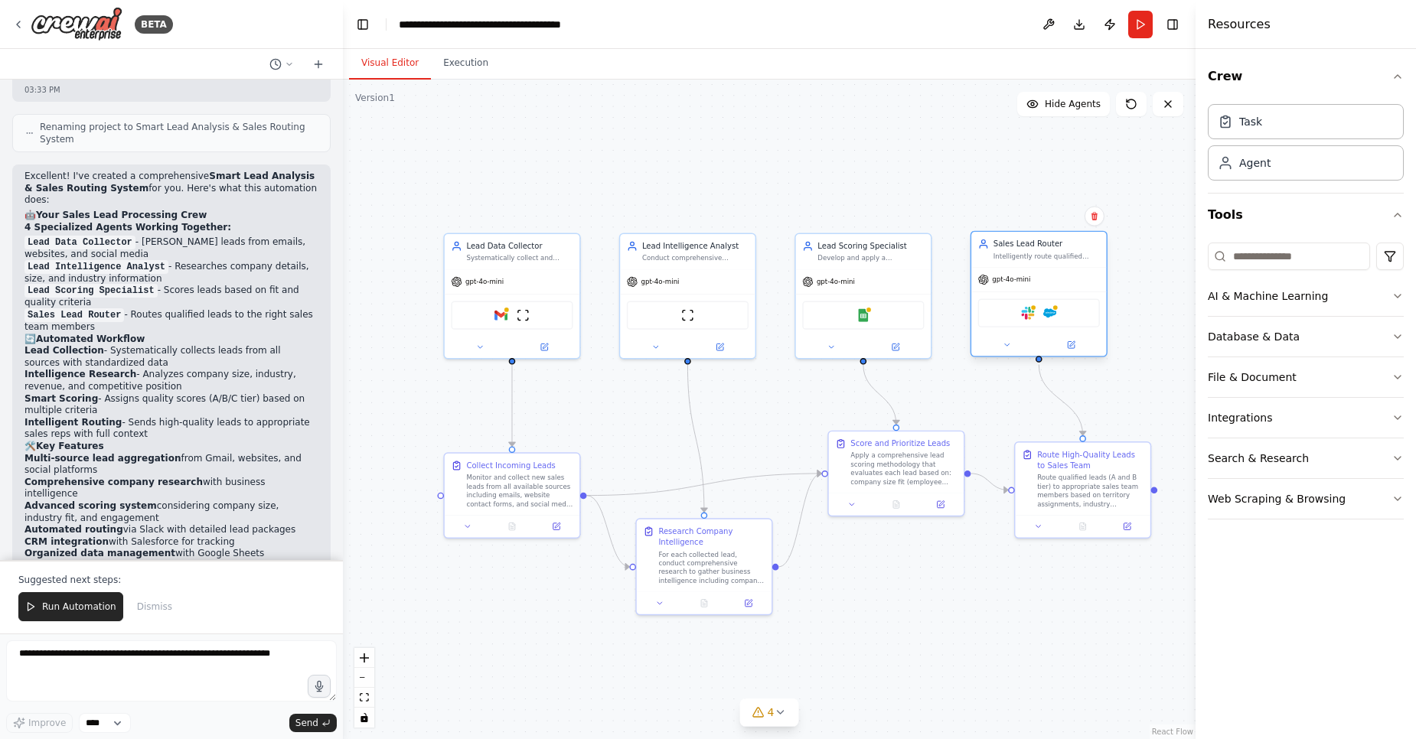
click at [1041, 314] on div "Slack Salesforce" at bounding box center [1039, 313] width 122 height 28
click at [1047, 314] on img at bounding box center [1049, 313] width 13 height 13
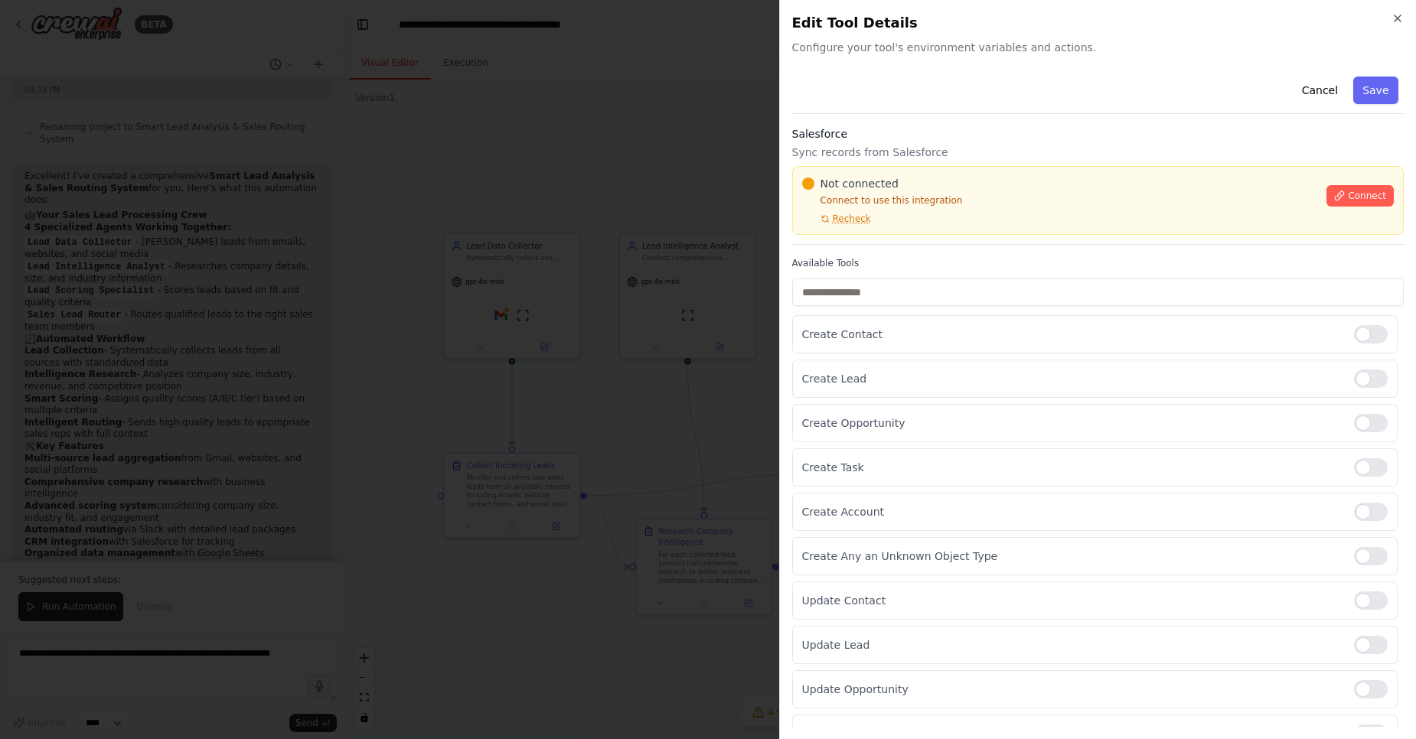
click at [783, 153] on div "Close Edit Tool Details Configure your tool's environment variables and actions…" at bounding box center [1098, 369] width 638 height 739
click at [725, 147] on div at bounding box center [708, 369] width 1416 height 739
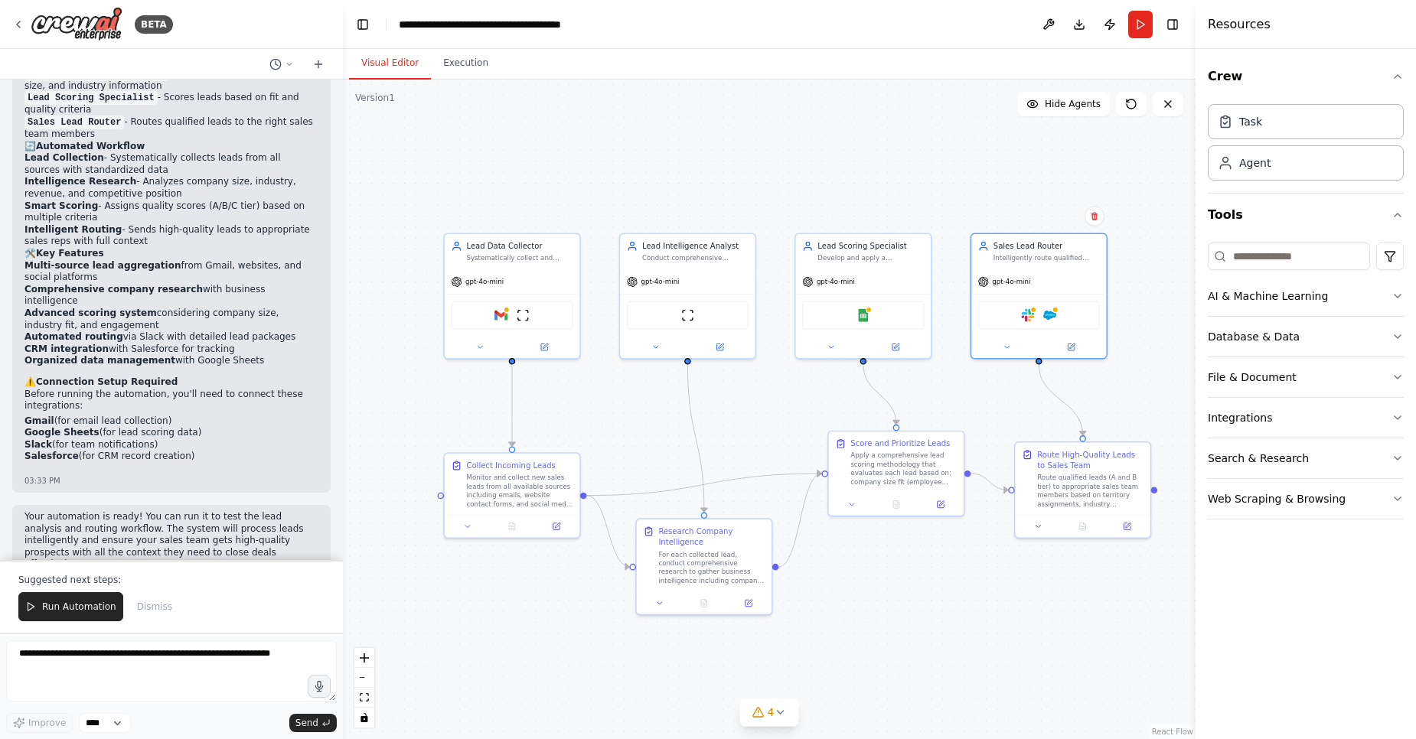
scroll to position [1305, 0]
drag, startPoint x: 691, startPoint y: 563, endPoint x: 686, endPoint y: 523, distance: 40.2
click at [686, 548] on div "For each collected lead, conduct comprehensive research to gather business inte…" at bounding box center [711, 565] width 106 height 35
click at [686, 523] on div "For each collected lead, conduct comprehensive research to gather business inte…" at bounding box center [706, 532] width 106 height 35
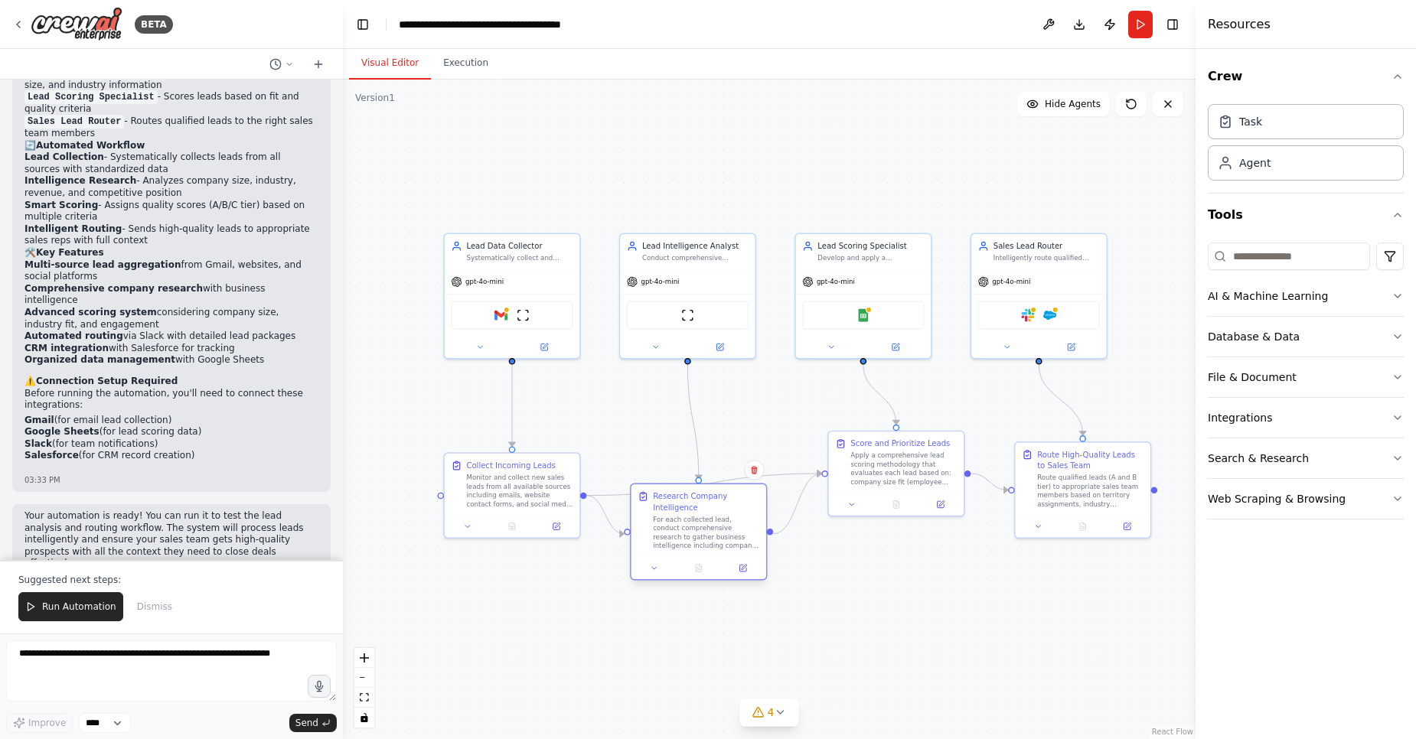
click at [681, 547] on div "For each collected lead, conduct comprehensive research to gather business inte…" at bounding box center [706, 532] width 106 height 35
click at [843, 501] on button at bounding box center [852, 502] width 38 height 13
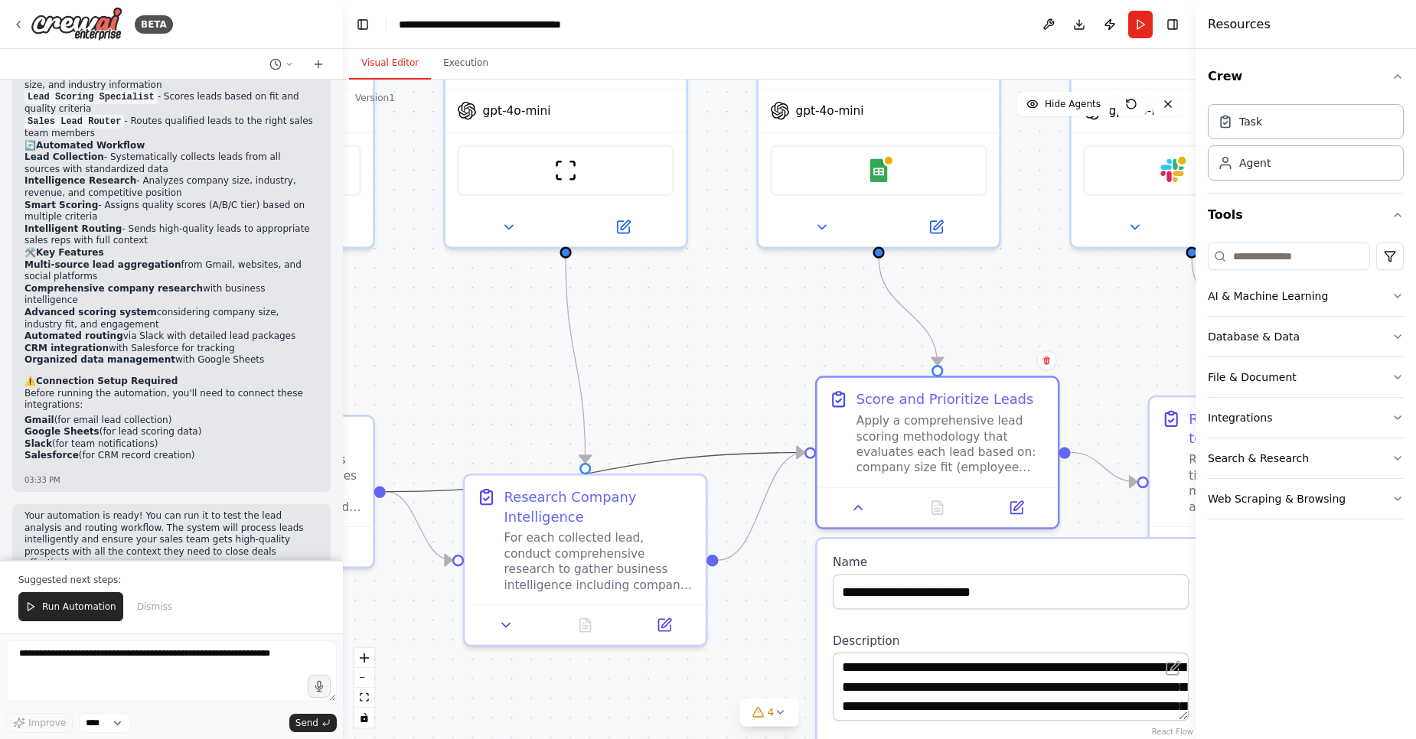
drag, startPoint x: 781, startPoint y: 447, endPoint x: 745, endPoint y: 289, distance: 161.7
click at [745, 289] on div ".deletable-edge-delete-btn { width: 20px; height: 20px; border: 0px solid #ffff…" at bounding box center [769, 410] width 853 height 660
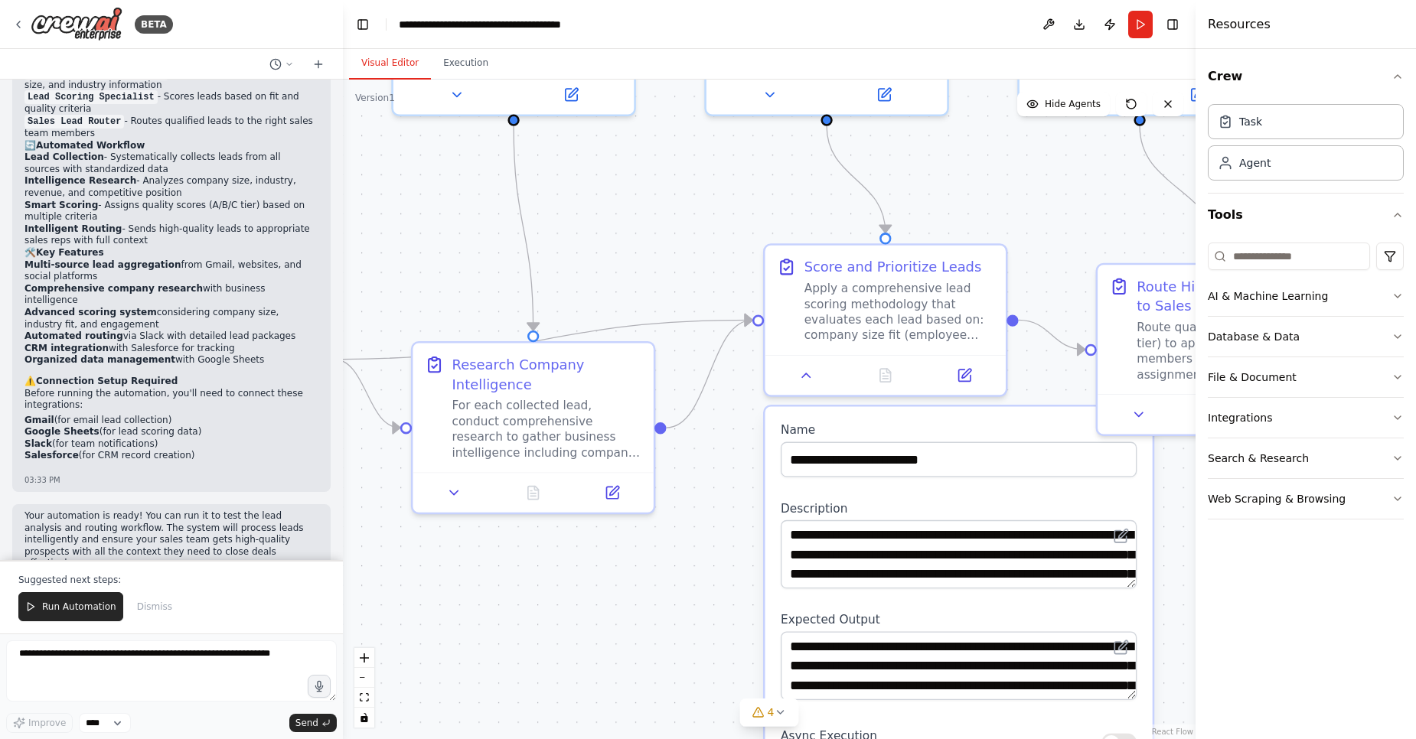
drag, startPoint x: 745, startPoint y: 289, endPoint x: 674, endPoint y: 113, distance: 189.6
click at [674, 113] on div ".deletable-edge-delete-btn { width: 20px; height: 20px; border: 0px solid #ffff…" at bounding box center [769, 410] width 853 height 660
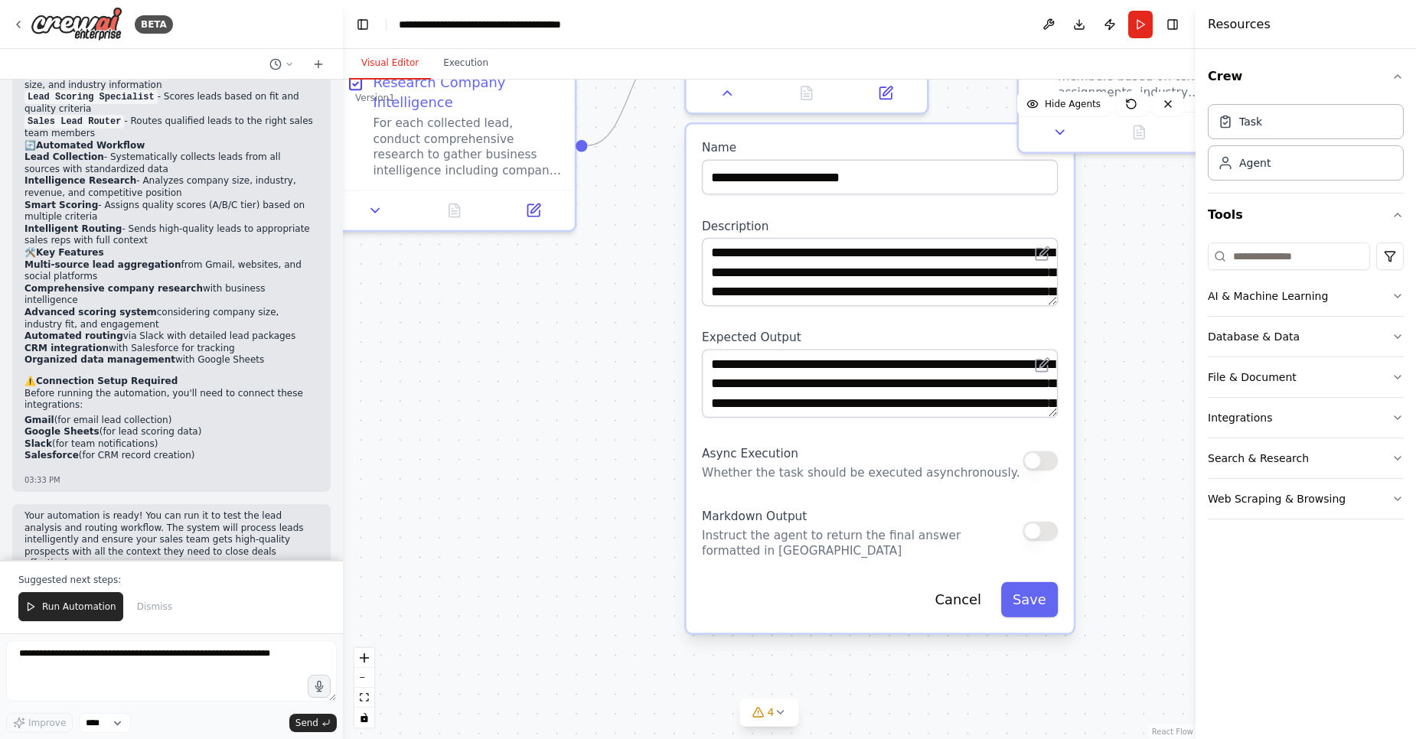
drag, startPoint x: 699, startPoint y: 487, endPoint x: 635, endPoint y: 242, distance: 253.0
click at [635, 242] on div ".deletable-edge-delete-btn { width: 20px; height: 20px; border: 0px solid #ffff…" at bounding box center [769, 410] width 853 height 660
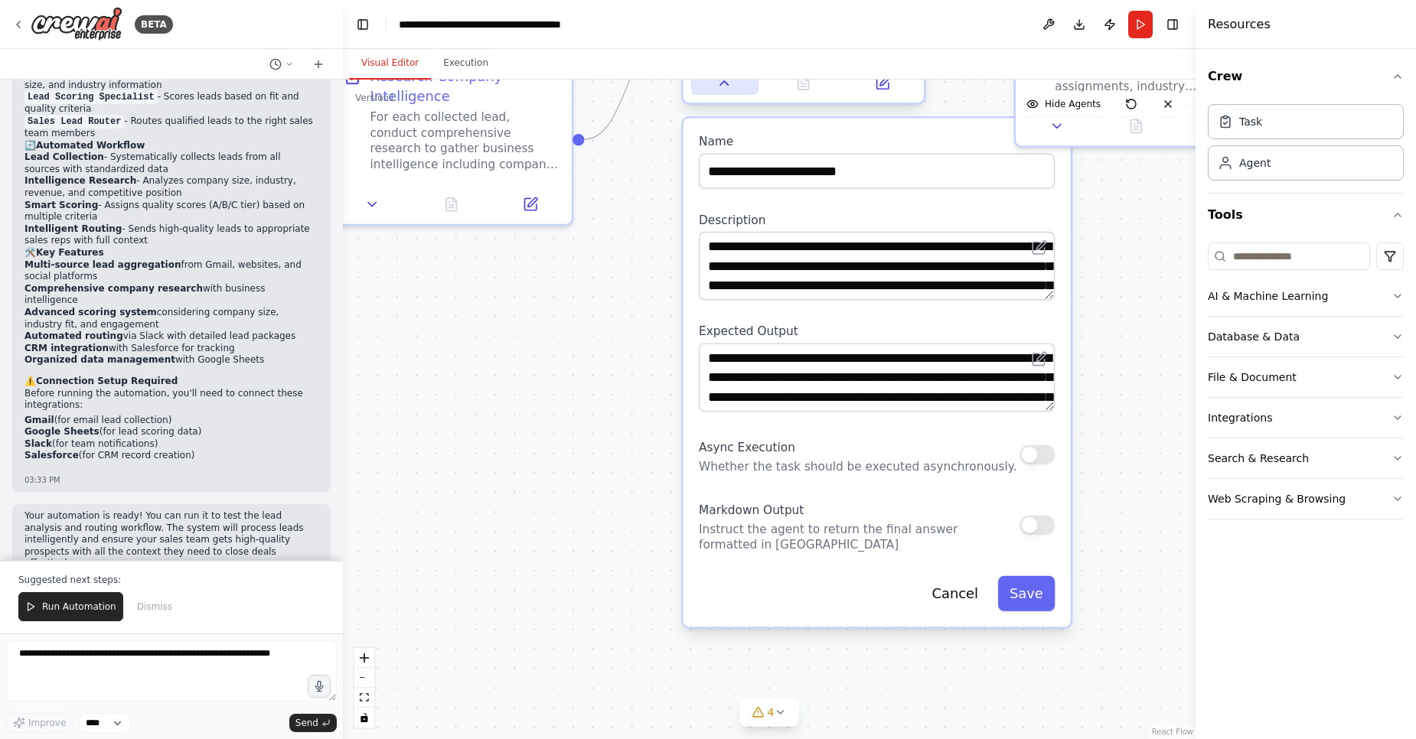
click at [729, 93] on button at bounding box center [724, 83] width 67 height 24
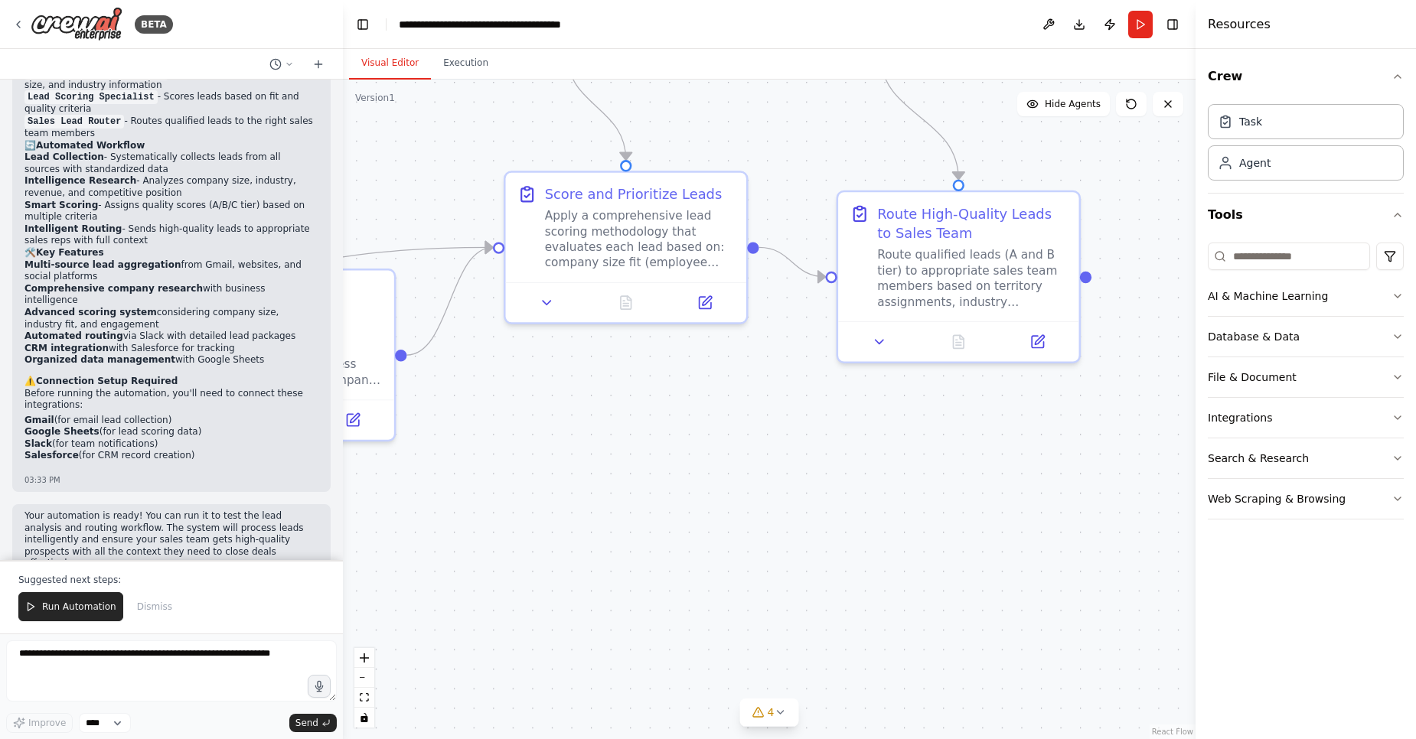
drag, startPoint x: 819, startPoint y: 237, endPoint x: 592, endPoint y: 493, distance: 342.1
click at [592, 493] on div ".deletable-edge-delete-btn { width: 20px; height: 20px; border: 0px solid #ffff…" at bounding box center [769, 410] width 853 height 660
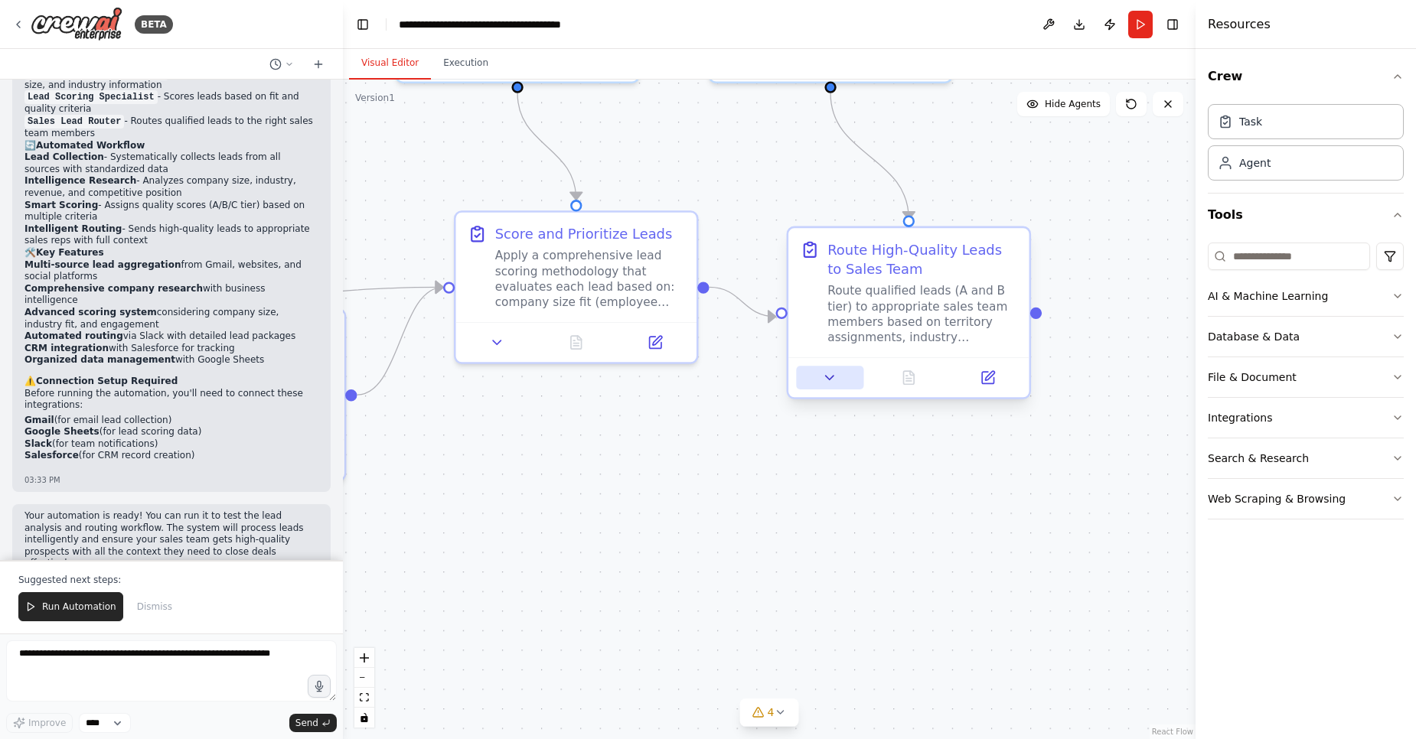
click at [814, 381] on button at bounding box center [829, 378] width 67 height 24
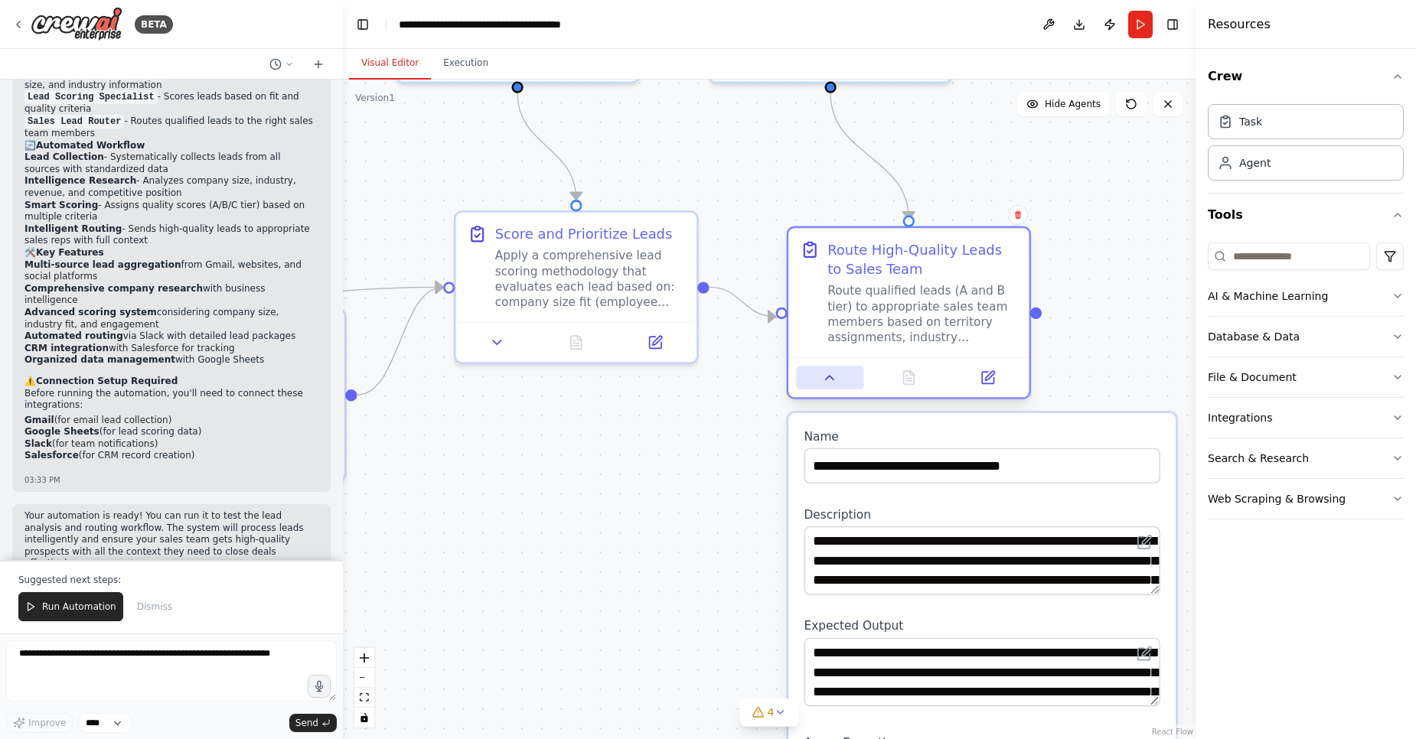
click at [814, 381] on button at bounding box center [829, 378] width 67 height 24
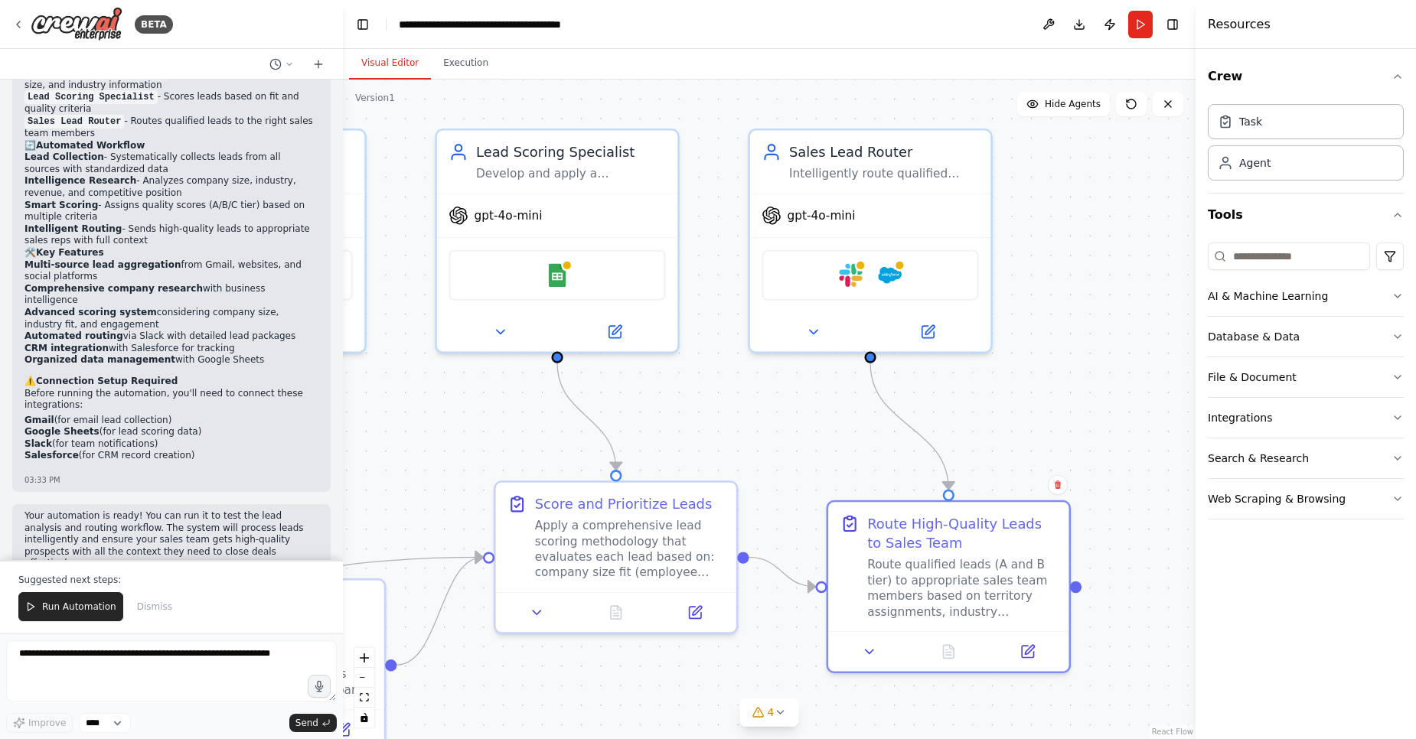
drag, startPoint x: 774, startPoint y: 231, endPoint x: 815, endPoint y: 520, distance: 292.3
click at [815, 520] on div ".deletable-edge-delete-btn { width: 20px; height: 20px; border: 0px solid #ffff…" at bounding box center [769, 410] width 853 height 660
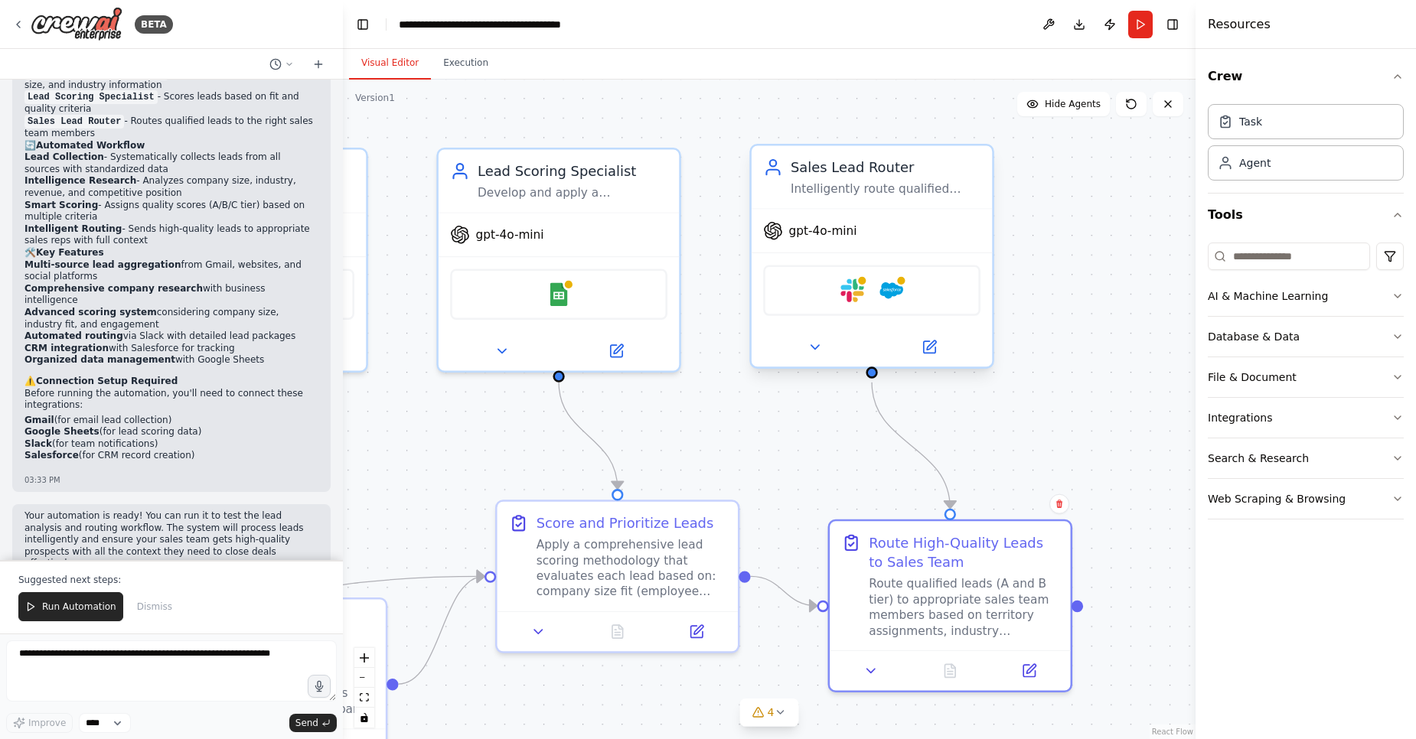
click at [812, 205] on div "Sales Lead Router Intelligently route qualified leads to the most appropriate s…" at bounding box center [872, 176] width 240 height 63
click at [812, 236] on span "gpt-4o-mini" at bounding box center [822, 230] width 68 height 15
click at [823, 281] on div "Slack Salesforce" at bounding box center [871, 290] width 217 height 51
click at [768, 218] on div "gpt-4o-mini" at bounding box center [872, 231] width 240 height 43
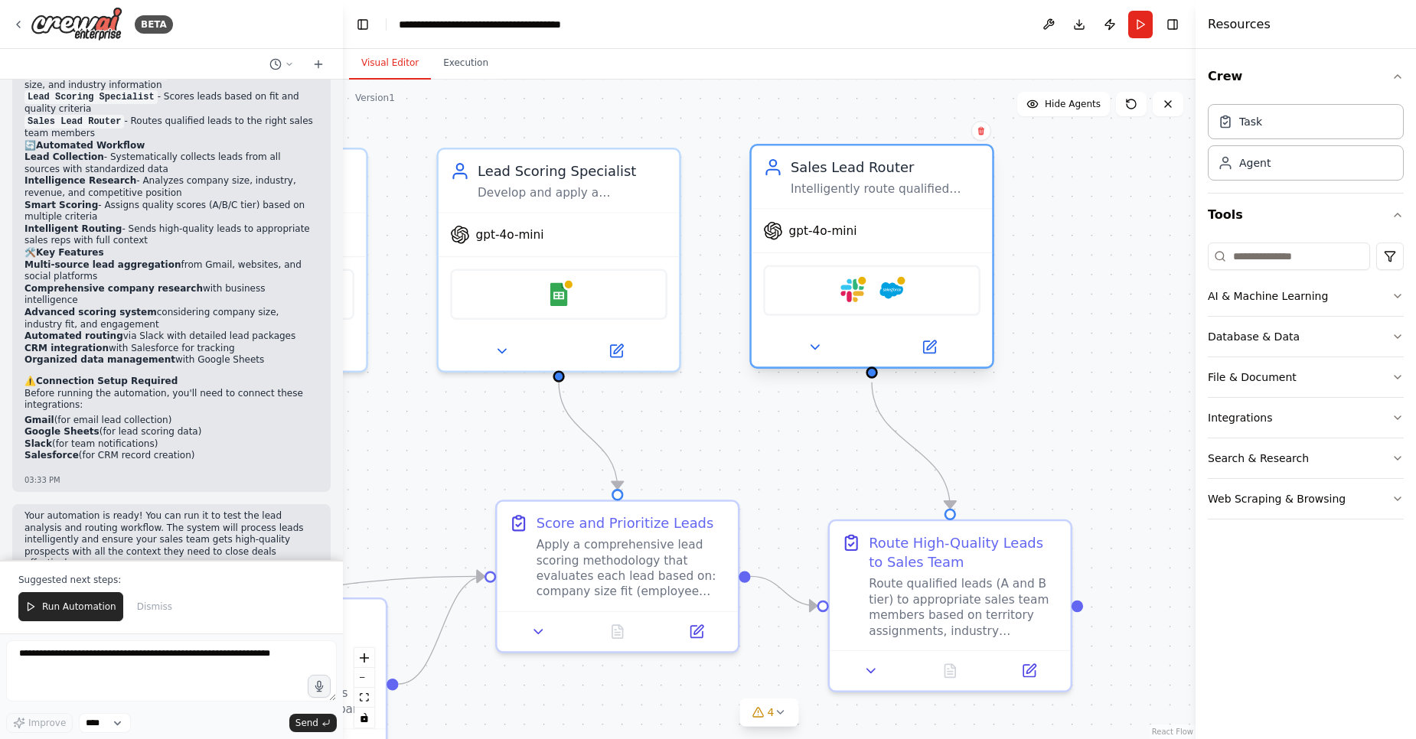
click at [768, 218] on div "gpt-4o-mini" at bounding box center [872, 231] width 240 height 43
click at [898, 282] on div at bounding box center [901, 280] width 11 height 11
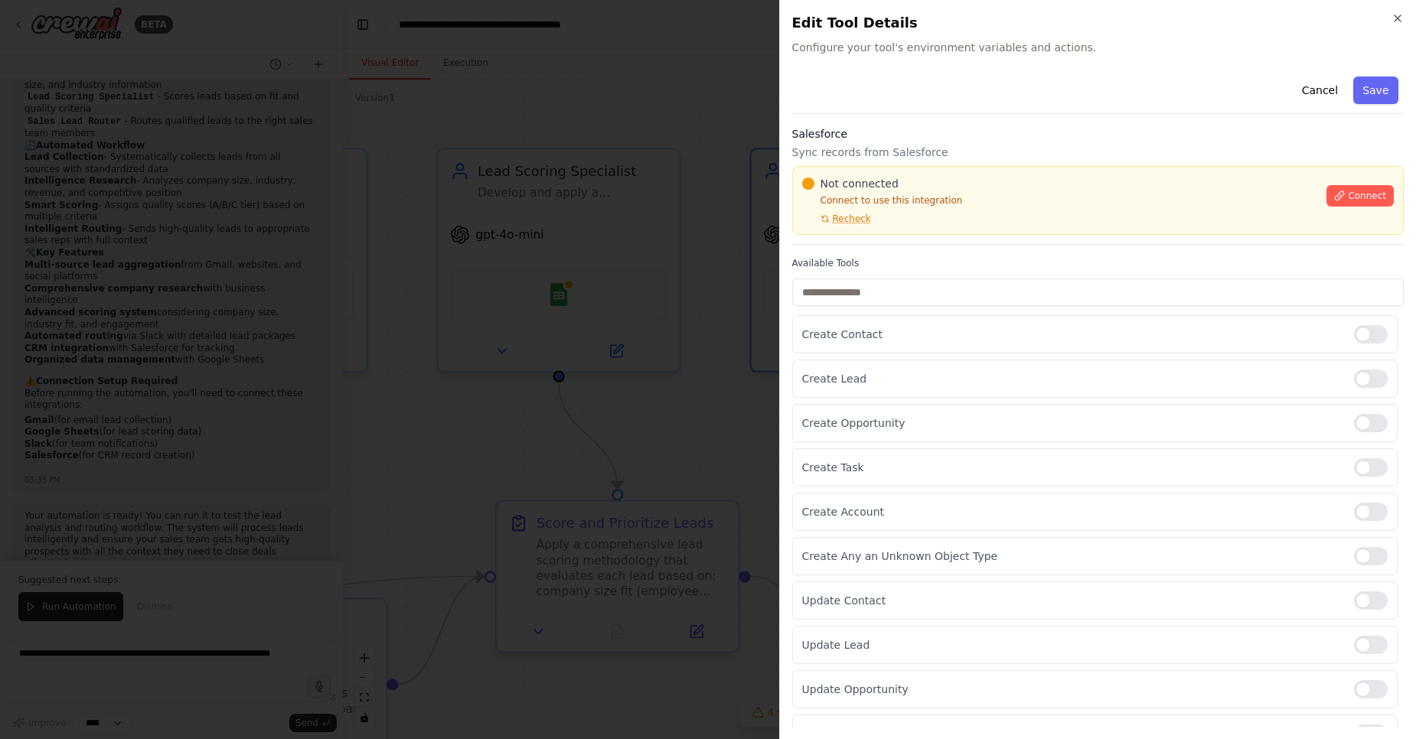
click at [710, 260] on div at bounding box center [708, 369] width 1416 height 739
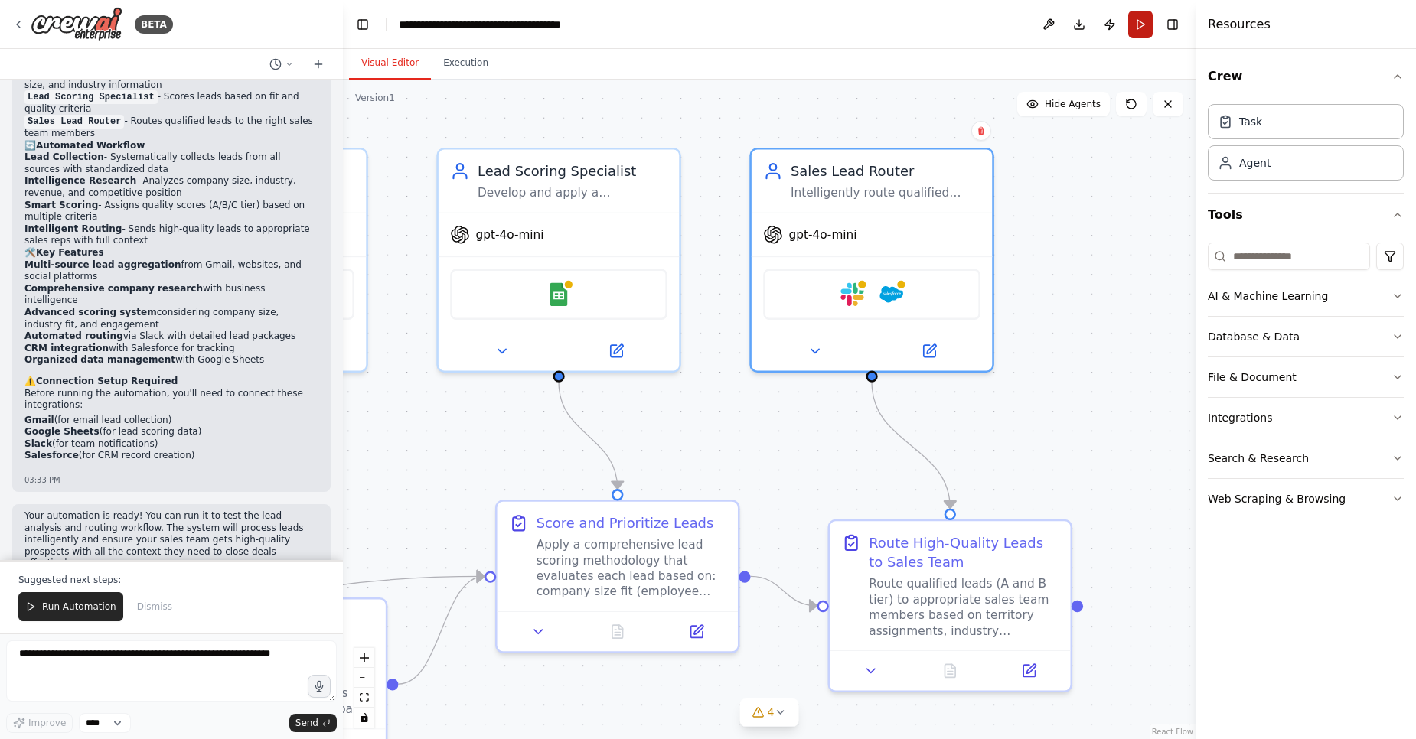
click at [1143, 31] on button "Run" at bounding box center [1140, 25] width 24 height 28
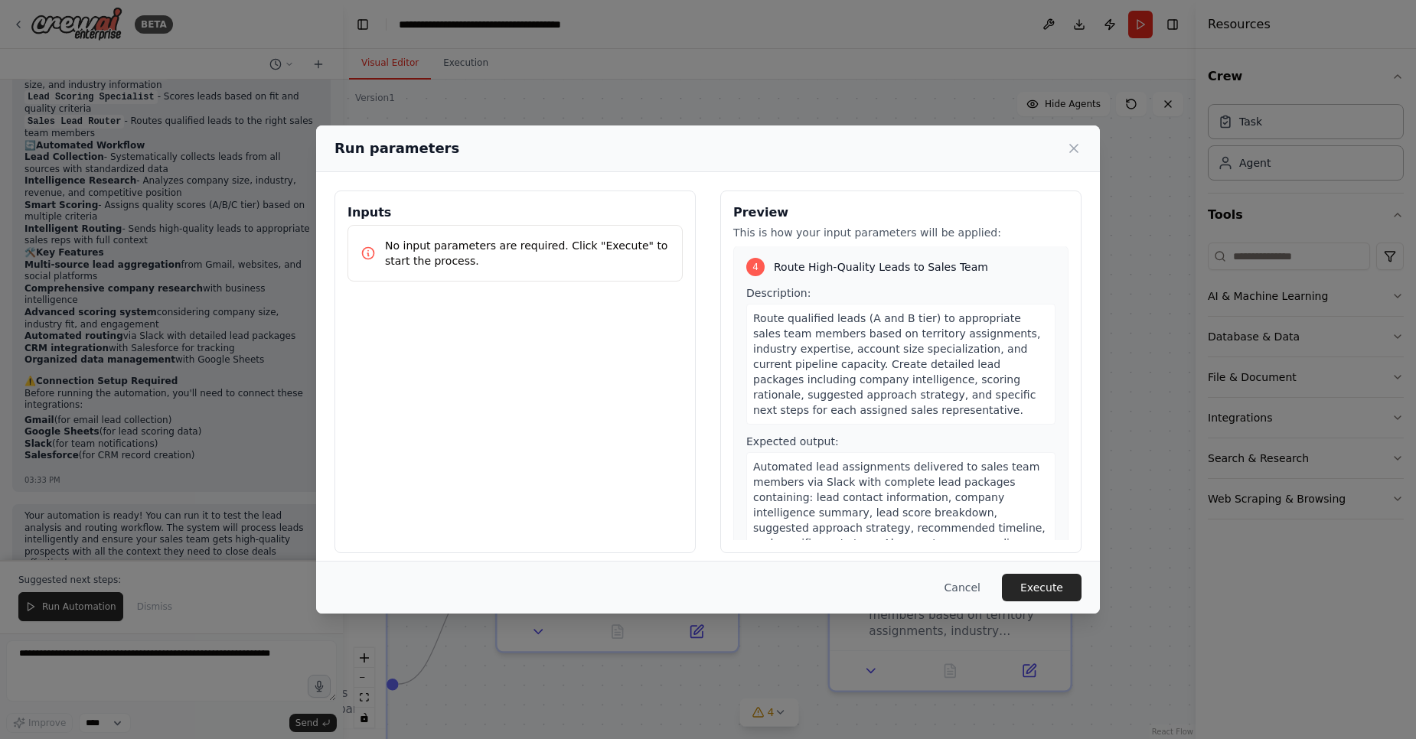
scroll to position [997, 0]
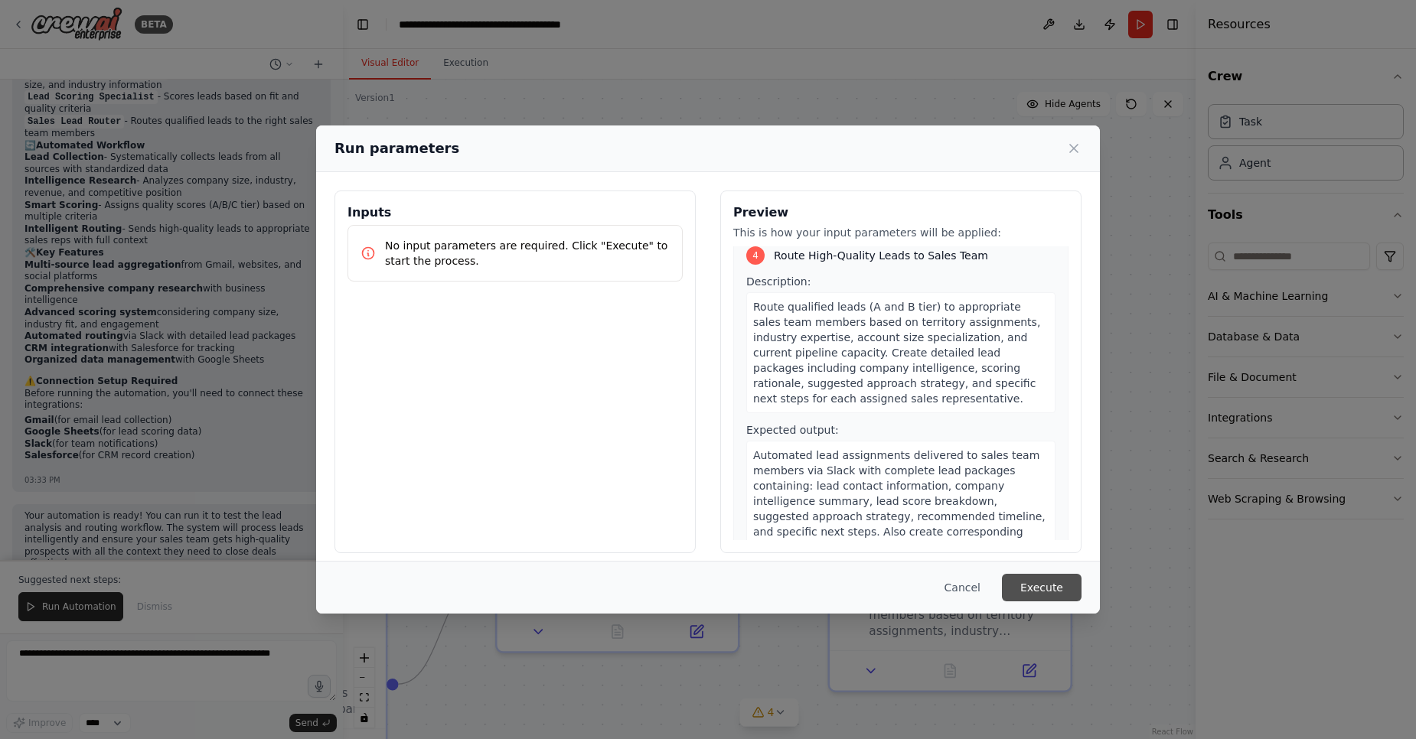
click at [1031, 591] on button "Execute" at bounding box center [1042, 588] width 80 height 28
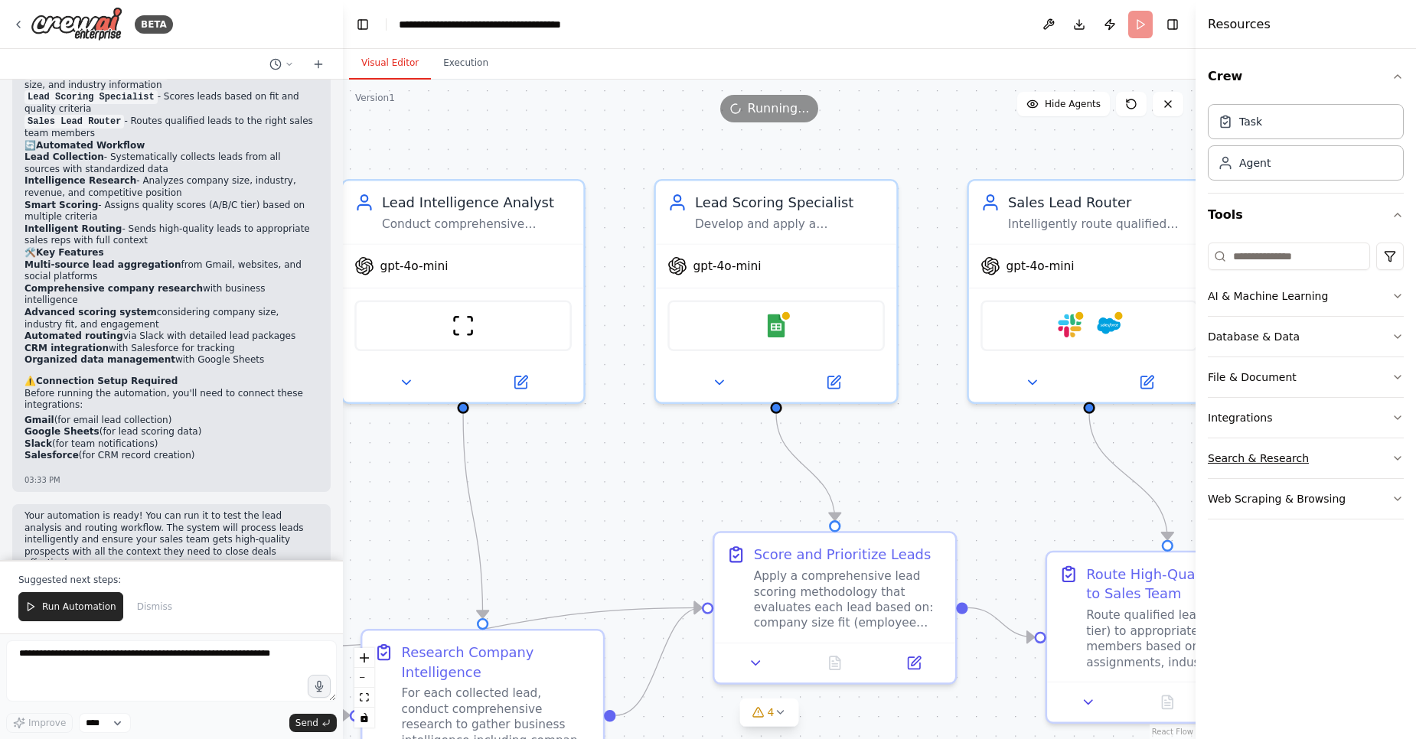
drag, startPoint x: 1036, startPoint y: 445, endPoint x: 1253, endPoint y: 478, distance: 219.7
click at [1253, 478] on div "BETA Develop a crew that analyzes incoming sales leads from various sources (we…" at bounding box center [708, 369] width 1416 height 739
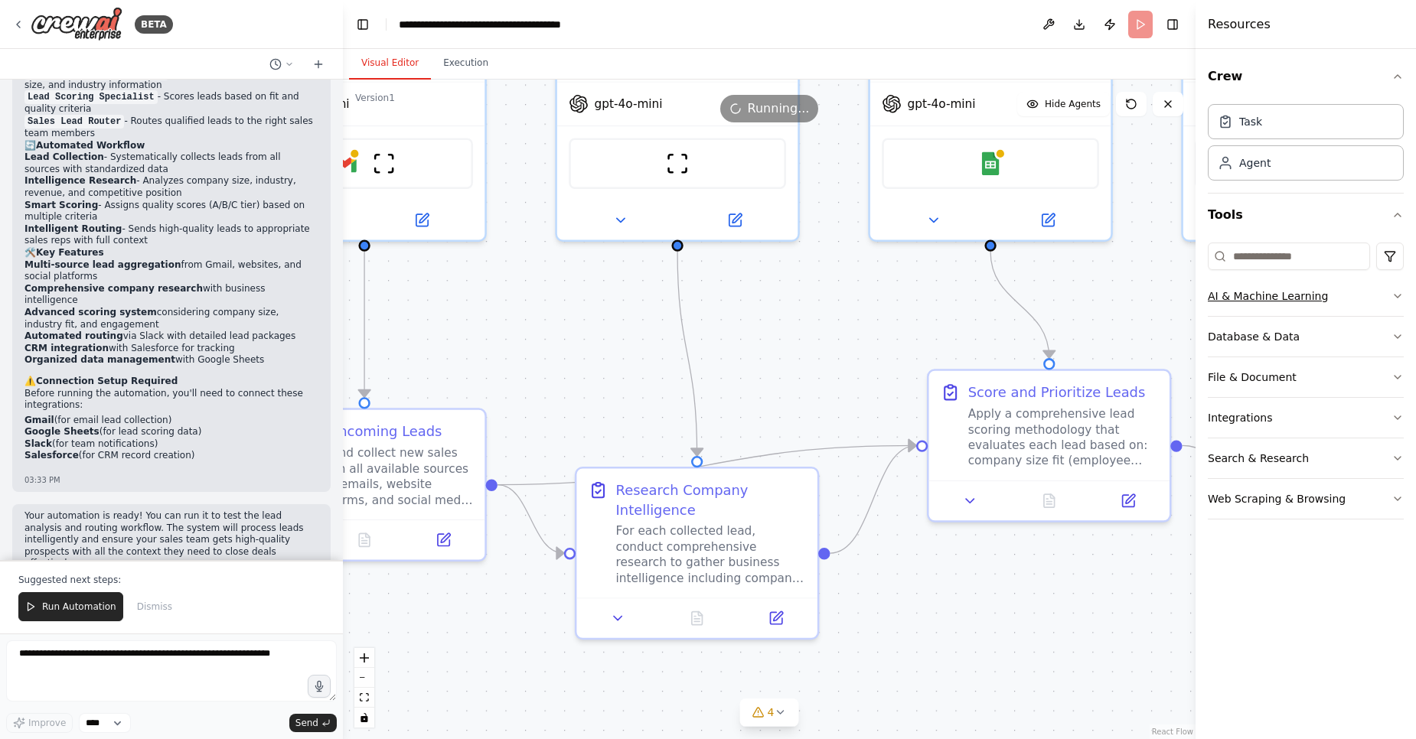
drag, startPoint x: 1029, startPoint y: 478, endPoint x: 1259, endPoint y: 315, distance: 281.6
click at [1259, 315] on div "BETA Develop a crew that analyzes incoming sales leads from various sources (we…" at bounding box center [708, 369] width 1416 height 739
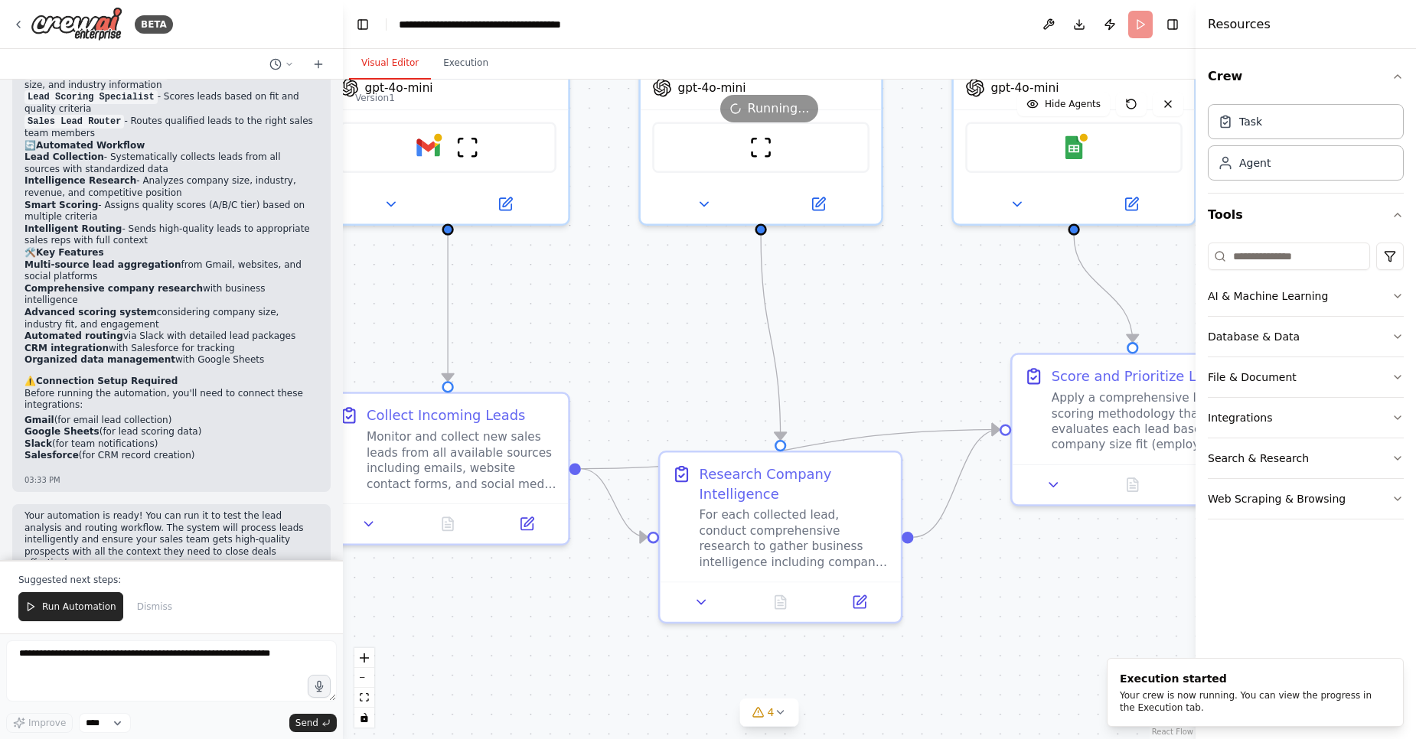
drag, startPoint x: 951, startPoint y: 331, endPoint x: 1020, endPoint y: 313, distance: 71.8
click at [1020, 313] on div ".deletable-edge-delete-btn { width: 20px; height: 20px; border: 0px solid #ffff…" at bounding box center [769, 410] width 853 height 660
